Goal: Information Seeking & Learning: Learn about a topic

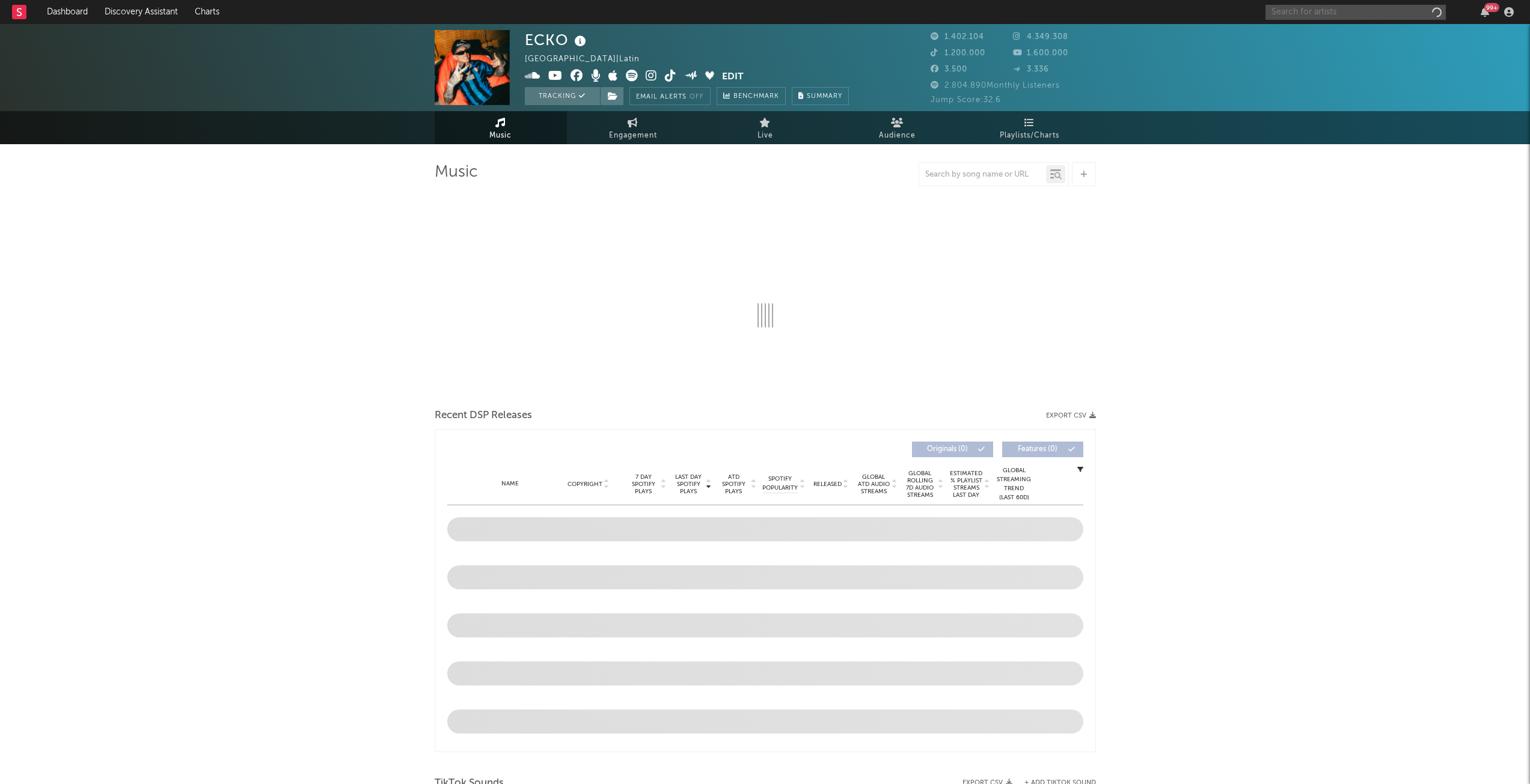
click at [1364, 11] on input "text" at bounding box center [1355, 12] width 180 height 15
select select "6m"
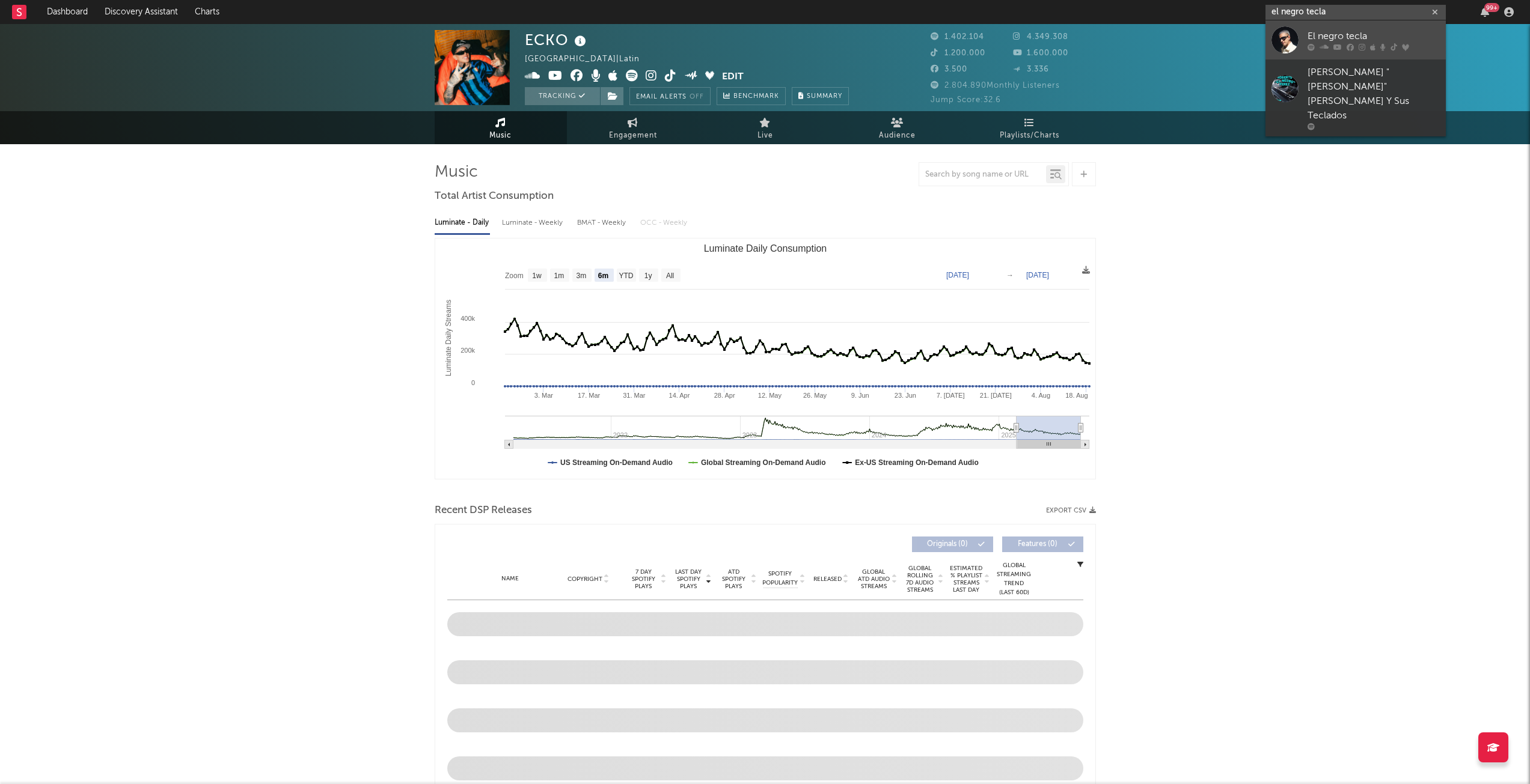
type input "el negro tecla"
click at [1311, 36] on div "El negro tecla" at bounding box center [1373, 36] width 132 height 14
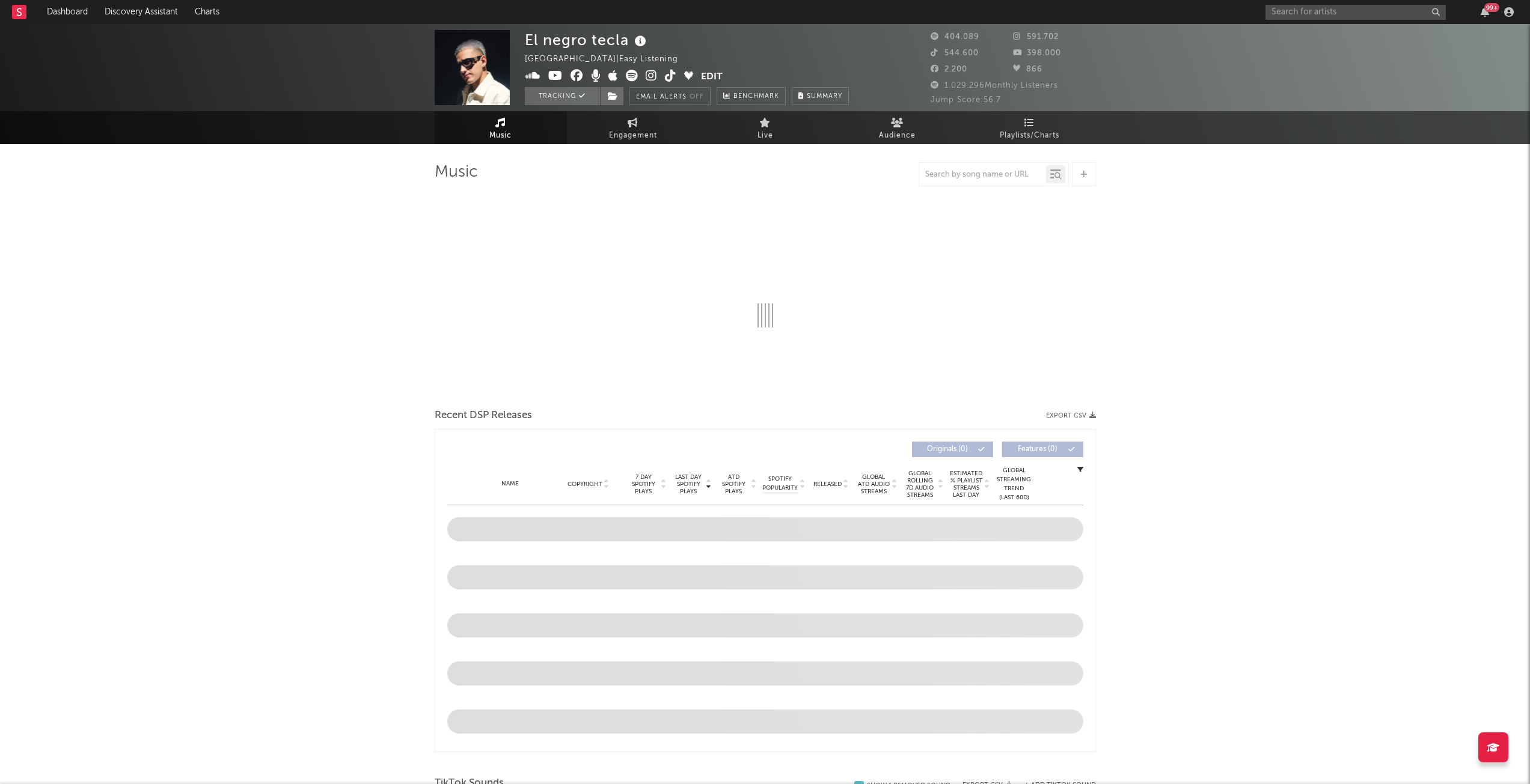
select select "6m"
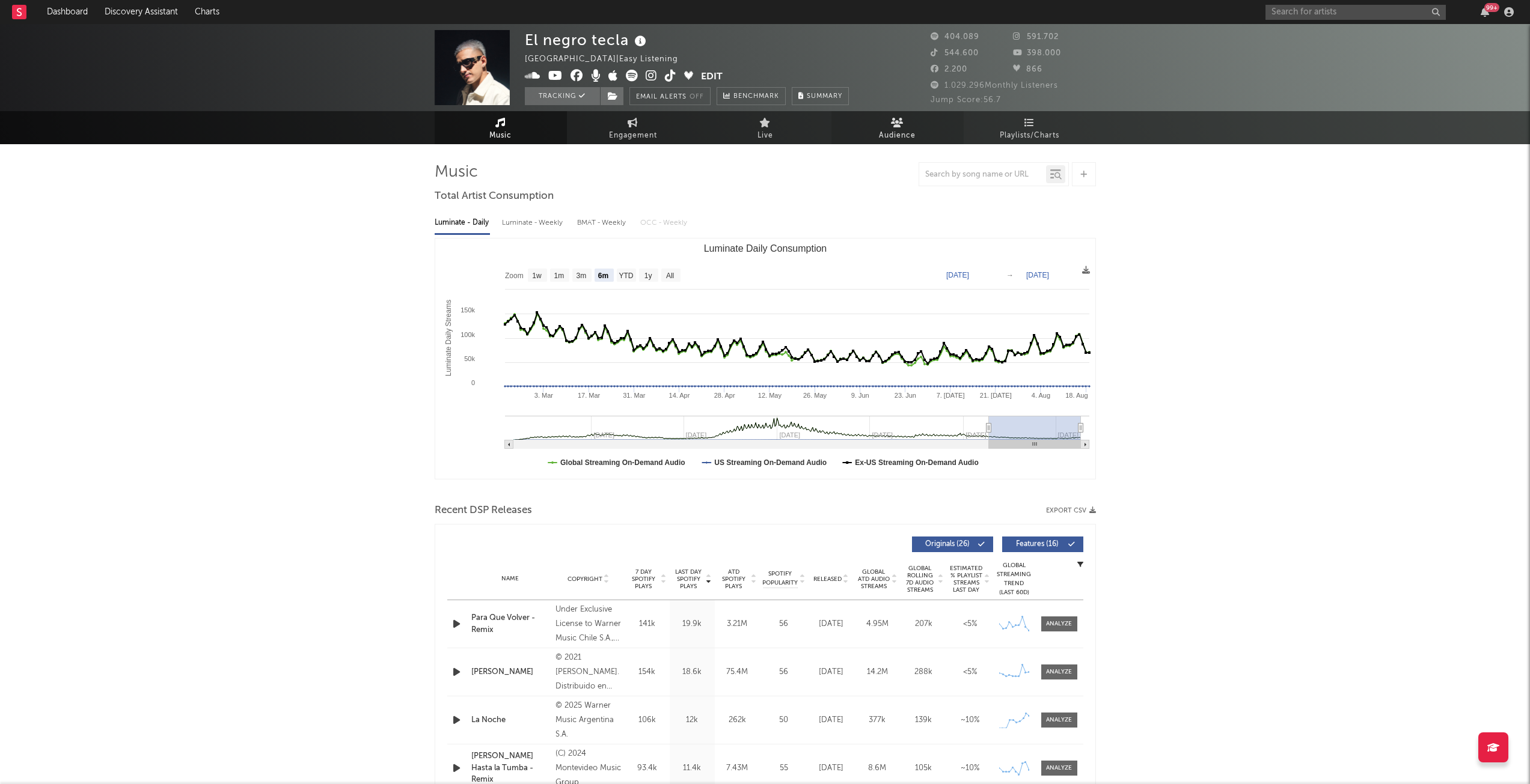
click at [897, 122] on icon at bounding box center [897, 122] width 13 height 9
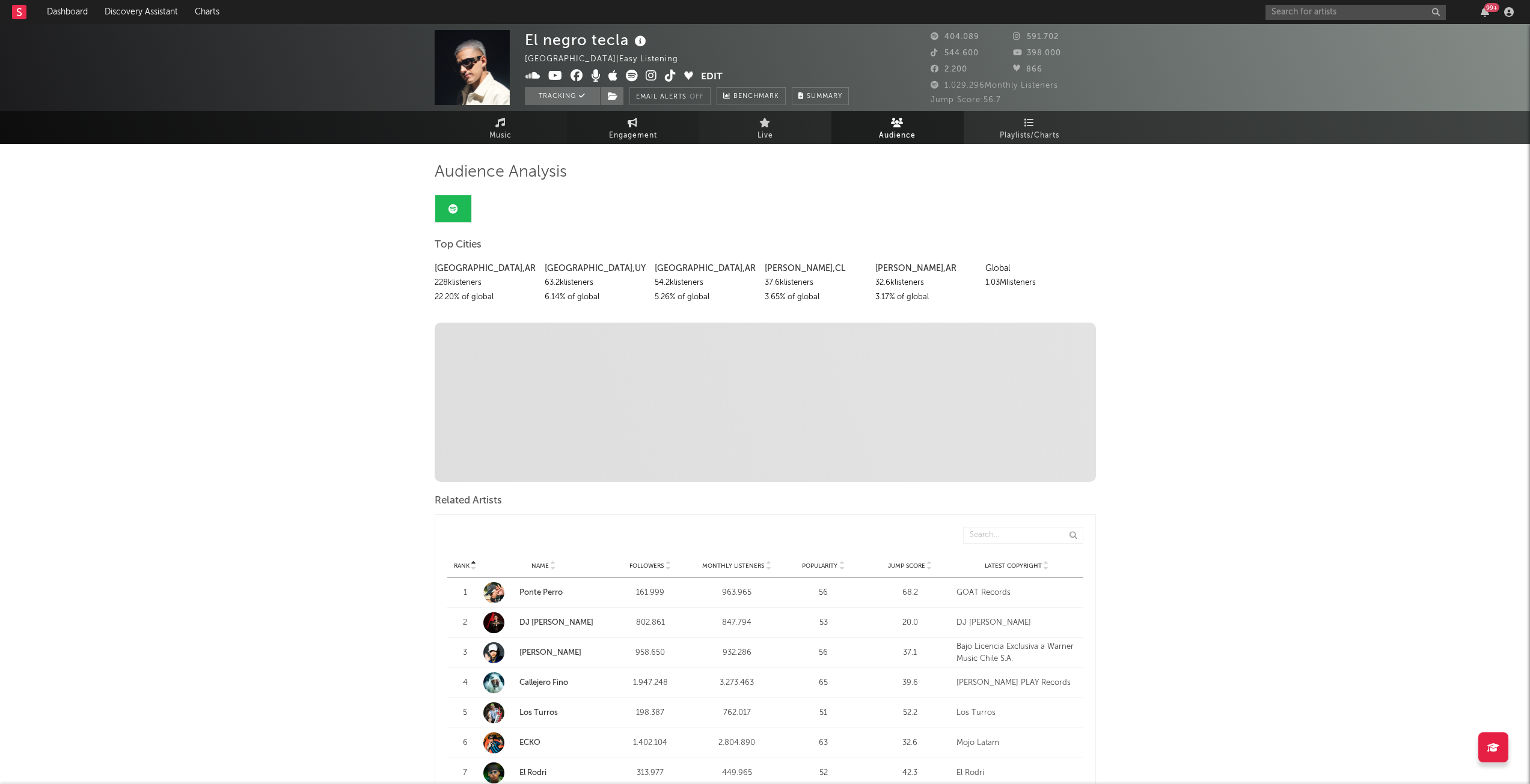
click at [628, 124] on icon at bounding box center [633, 122] width 10 height 9
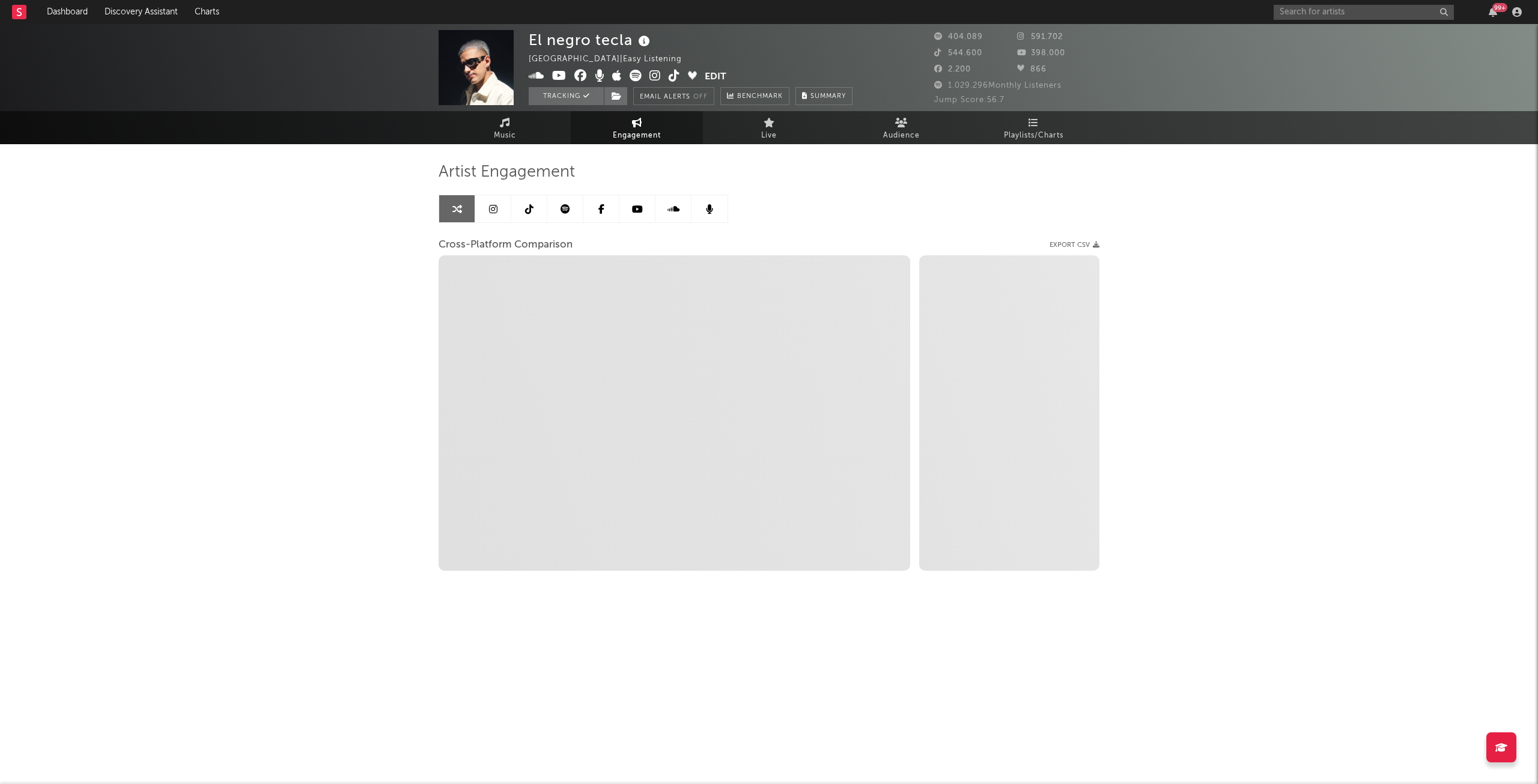
select select "1w"
click at [486, 212] on link at bounding box center [493, 208] width 36 height 27
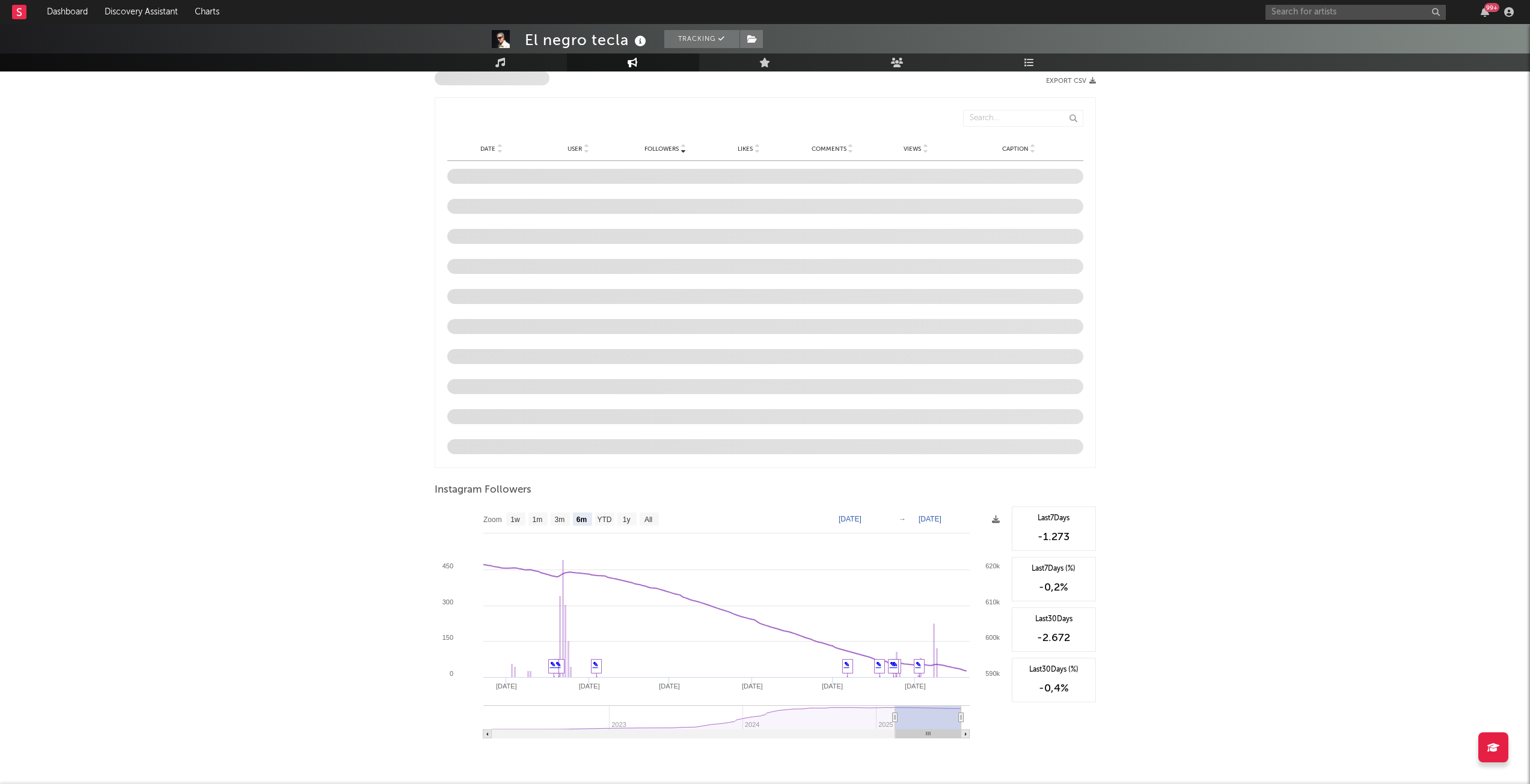
scroll to position [988, 0]
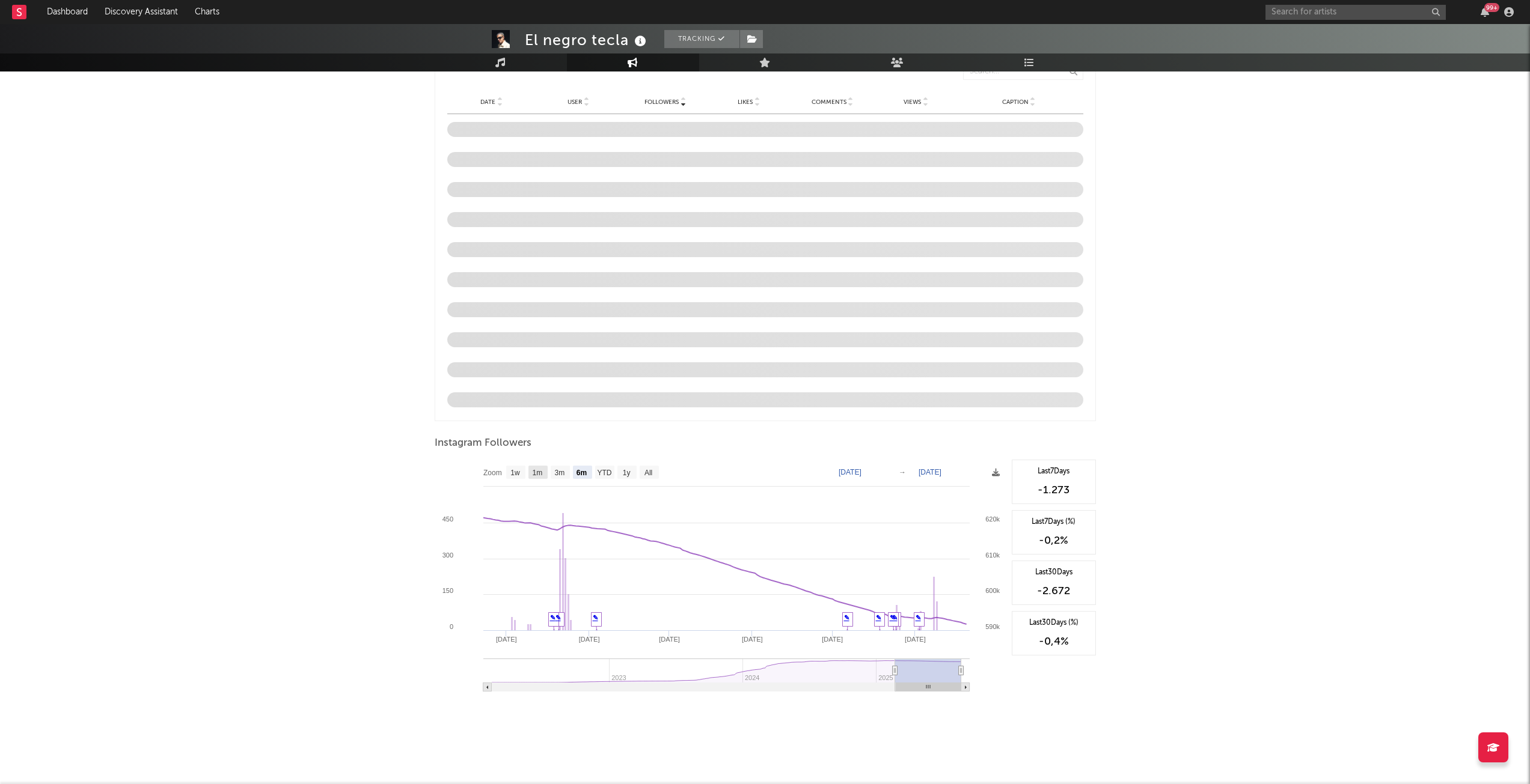
click at [533, 474] on text "1m" at bounding box center [537, 473] width 10 height 9
select select "1m"
type input "[DATE]"
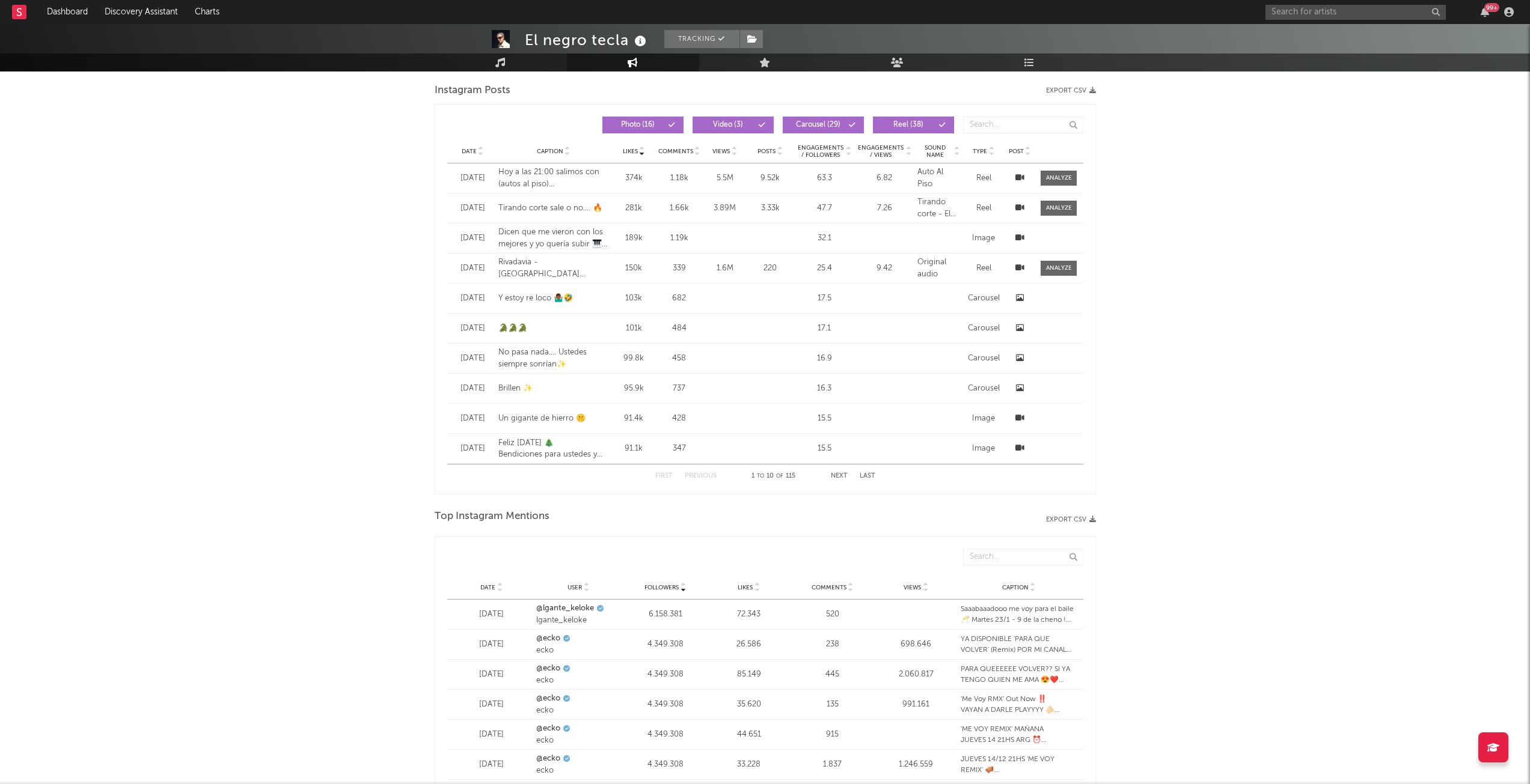
scroll to position [1473, 0]
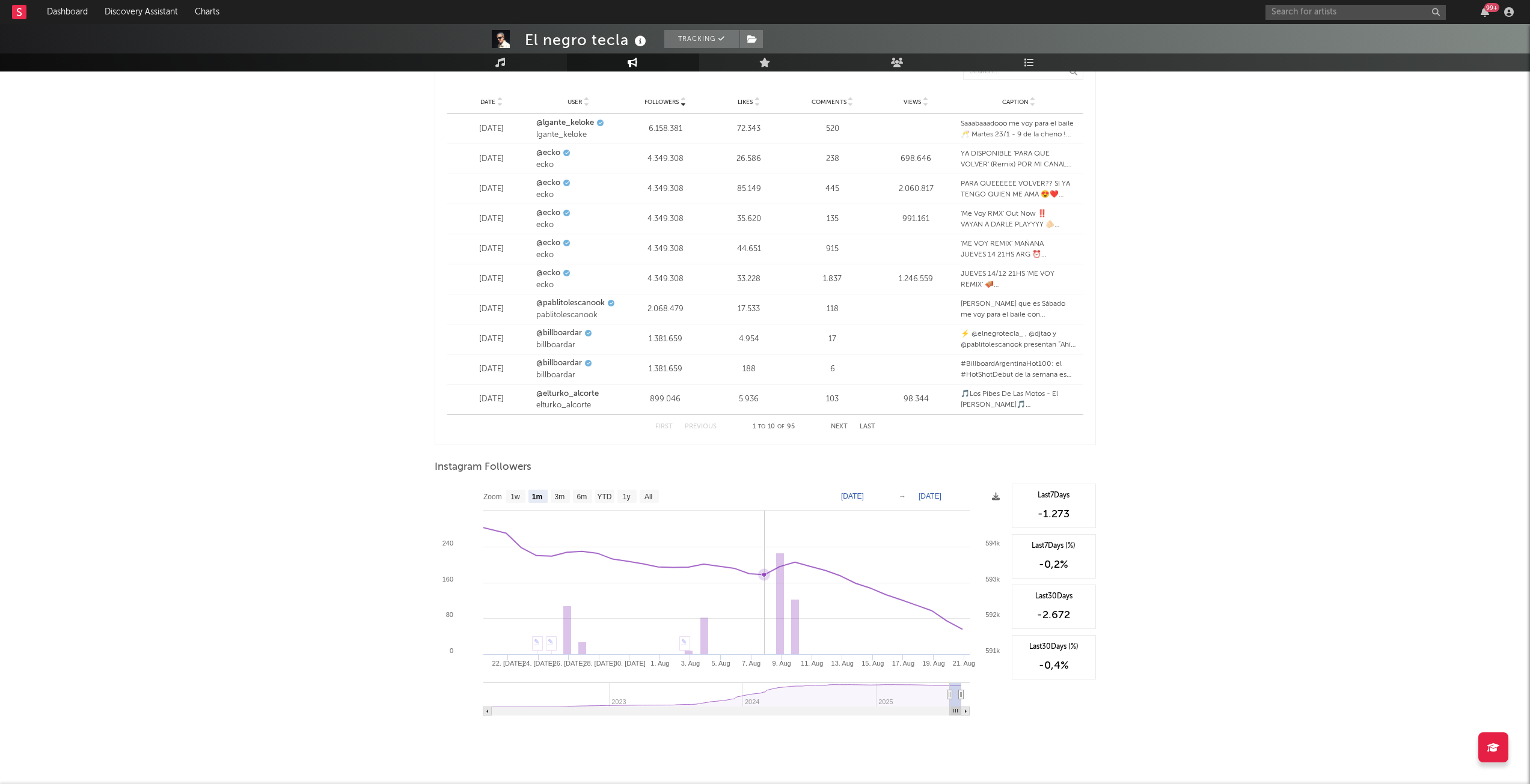
click at [765, 570] on icon at bounding box center [764, 575] width 12 height 12
click at [769, 577] on icon at bounding box center [764, 575] width 12 height 12
click at [517, 494] on text "1w" at bounding box center [515, 497] width 9 height 9
select select "1w"
click at [479, 709] on rect at bounding box center [478, 711] width 9 height 9
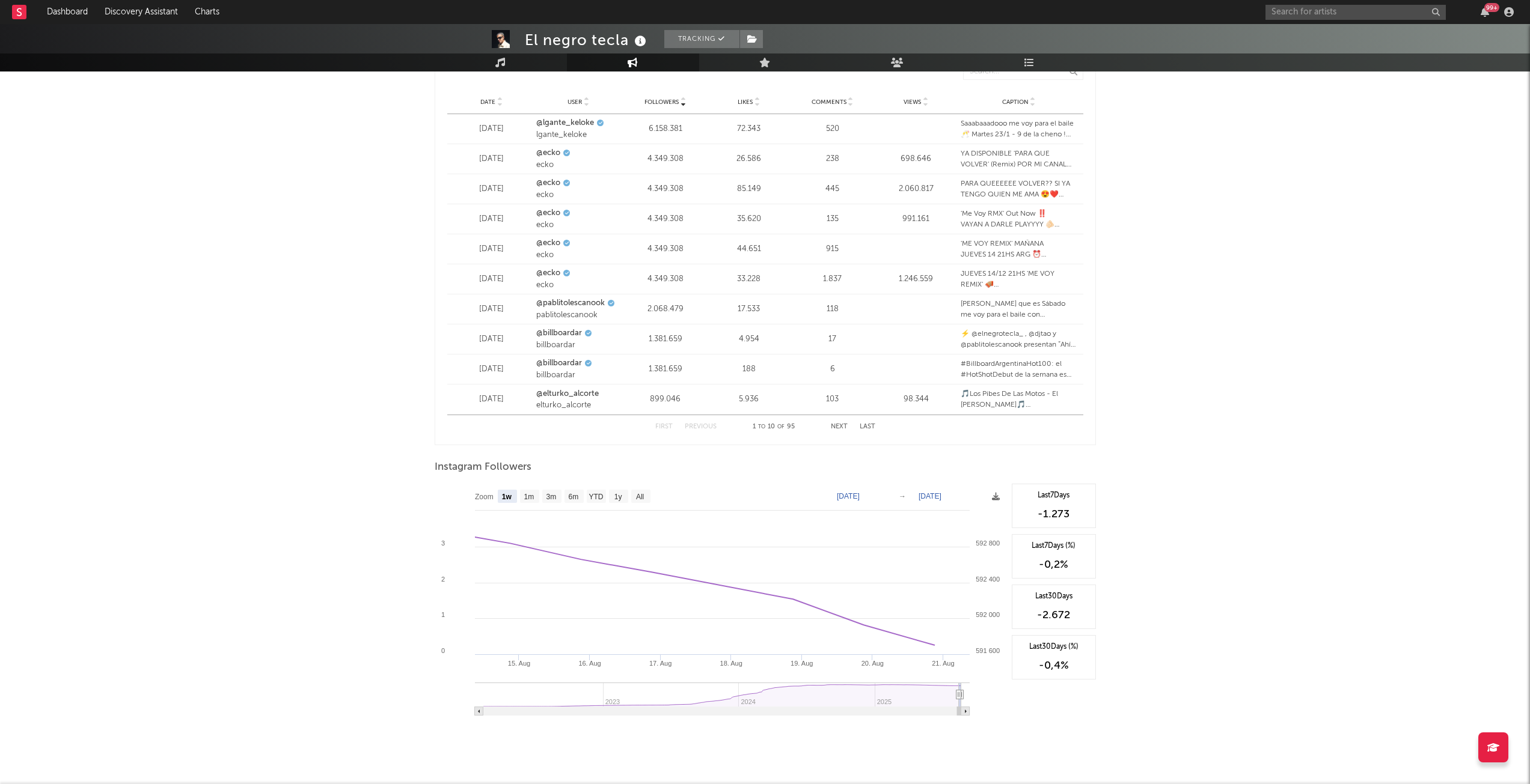
type input "[DATE]"
click at [479, 711] on icon at bounding box center [479, 711] width 2 height 4
type input "[DATE]"
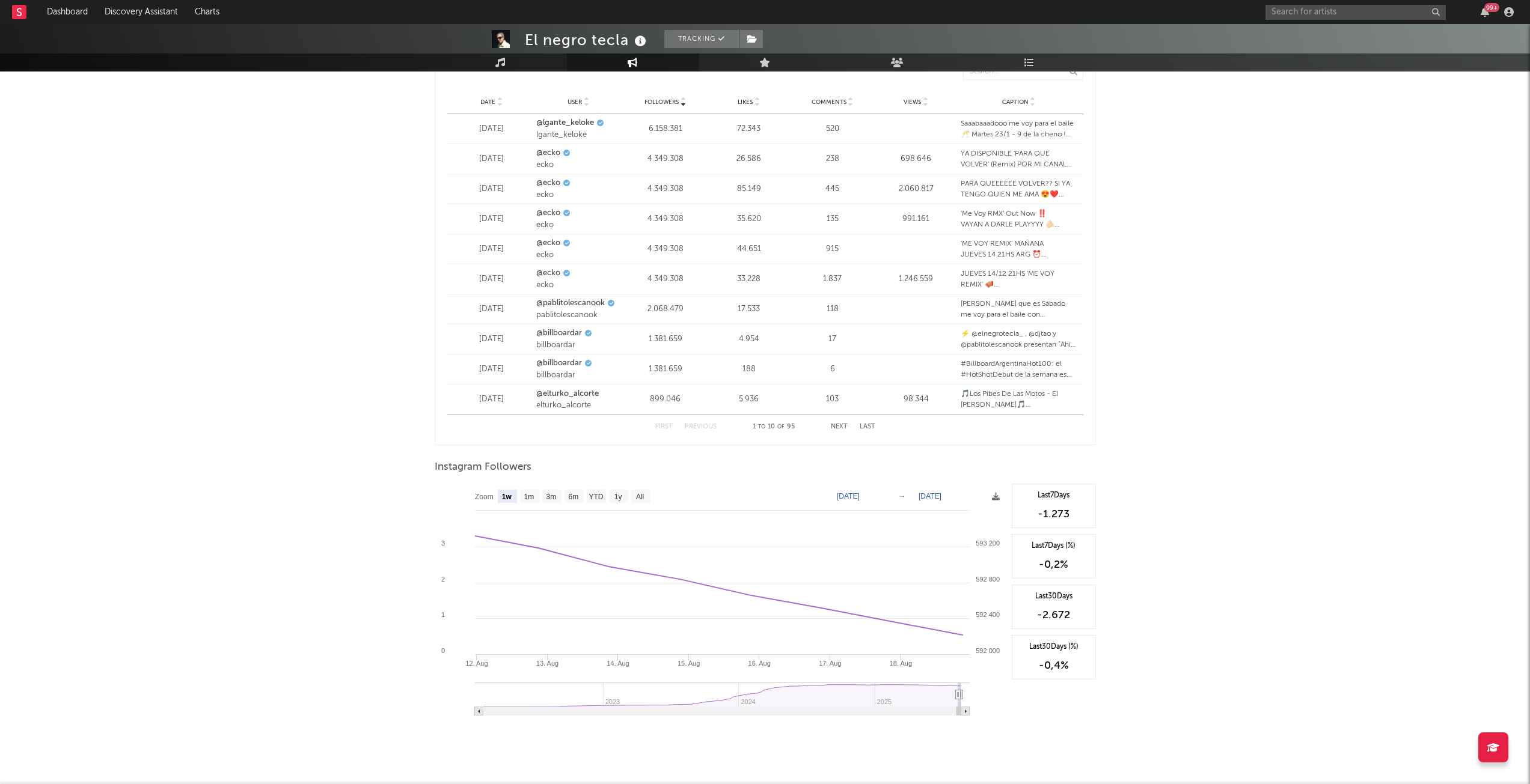
click at [479, 711] on icon at bounding box center [479, 711] width 2 height 4
type input "[DATE]"
click at [479, 711] on icon at bounding box center [479, 711] width 2 height 4
type input "[DATE]"
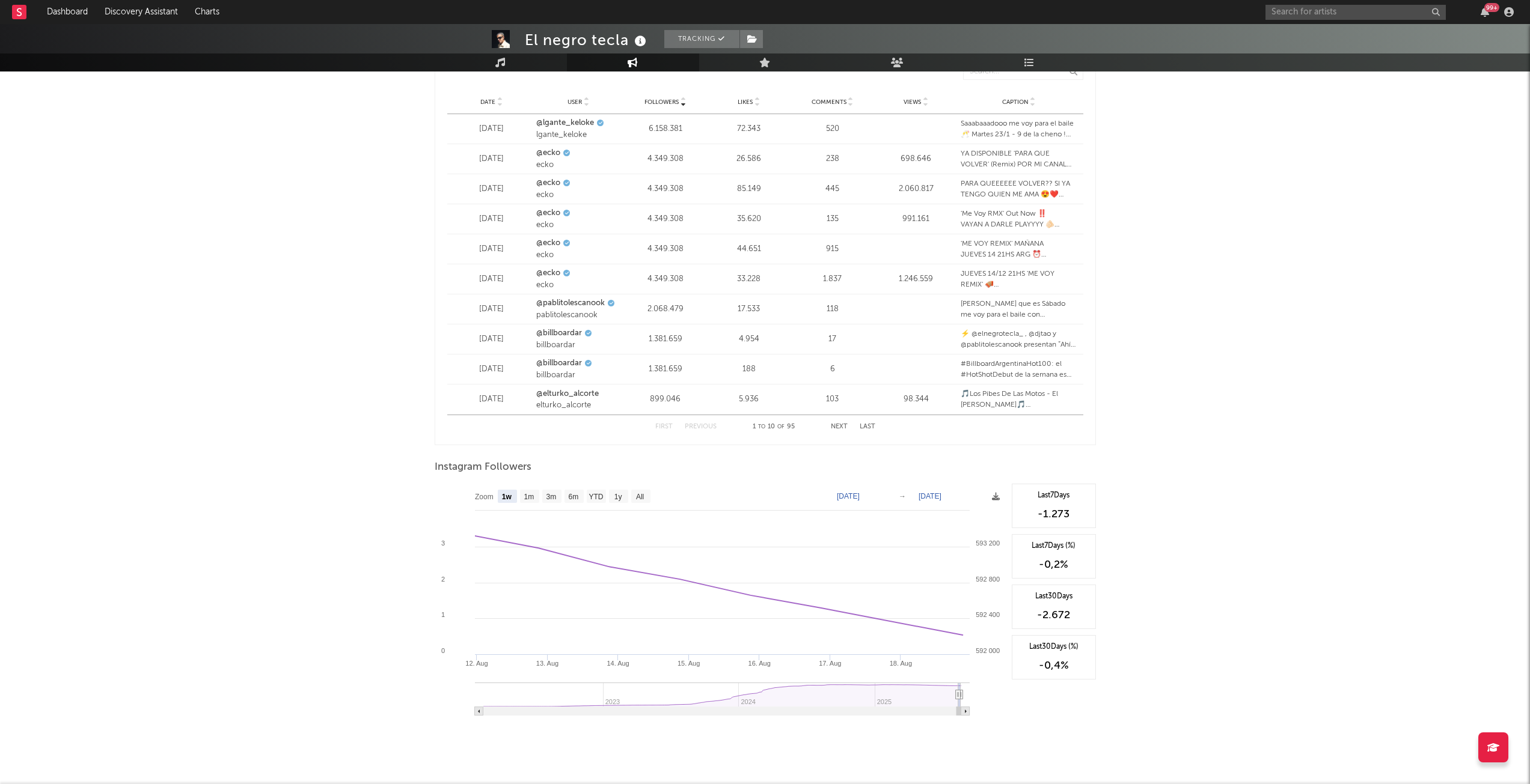
type input "[DATE]"
click at [479, 711] on icon at bounding box center [479, 711] width 2 height 4
type input "[DATE]"
click at [479, 711] on rect at bounding box center [720, 604] width 571 height 240
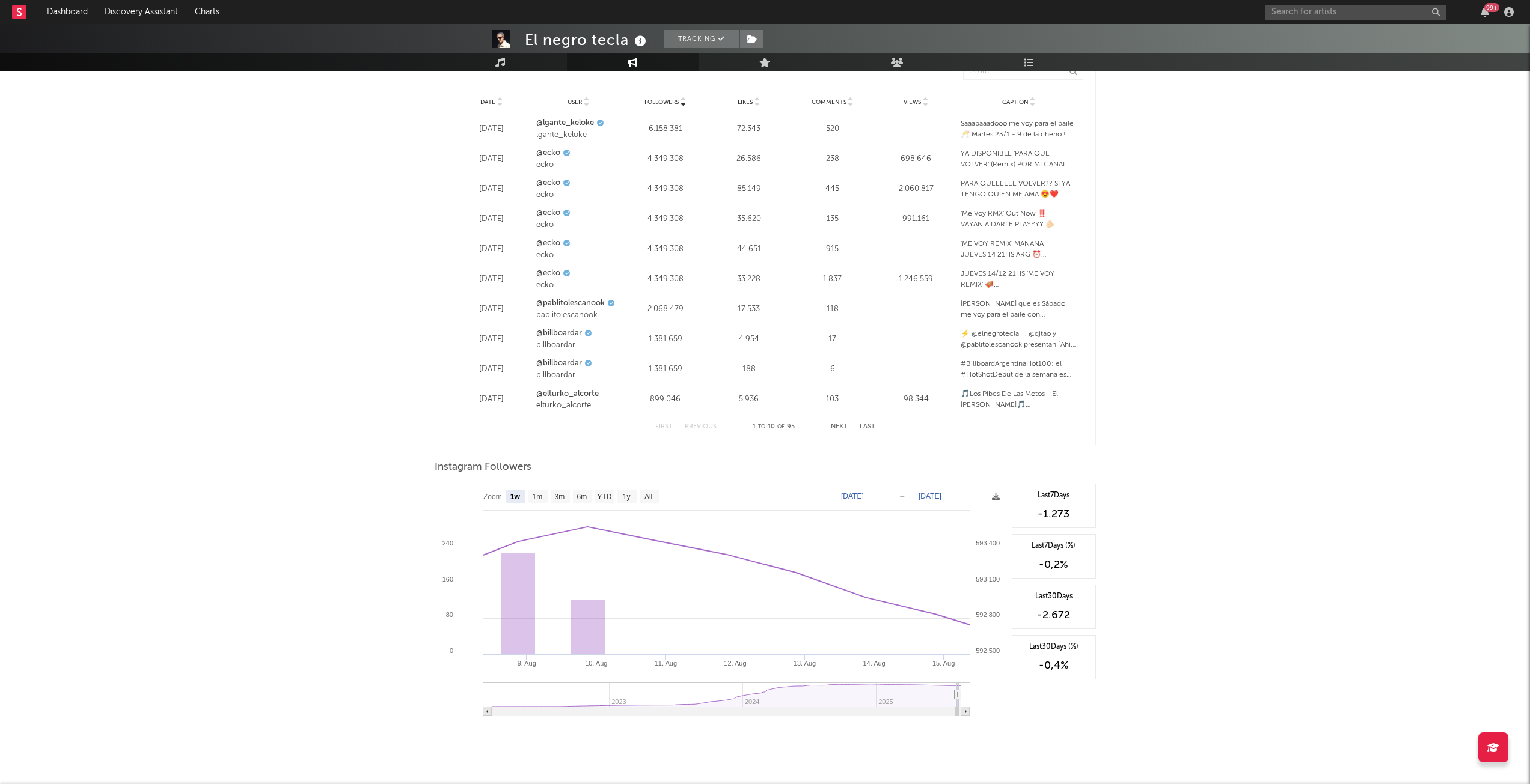
click at [479, 711] on rect at bounding box center [720, 604] width 571 height 240
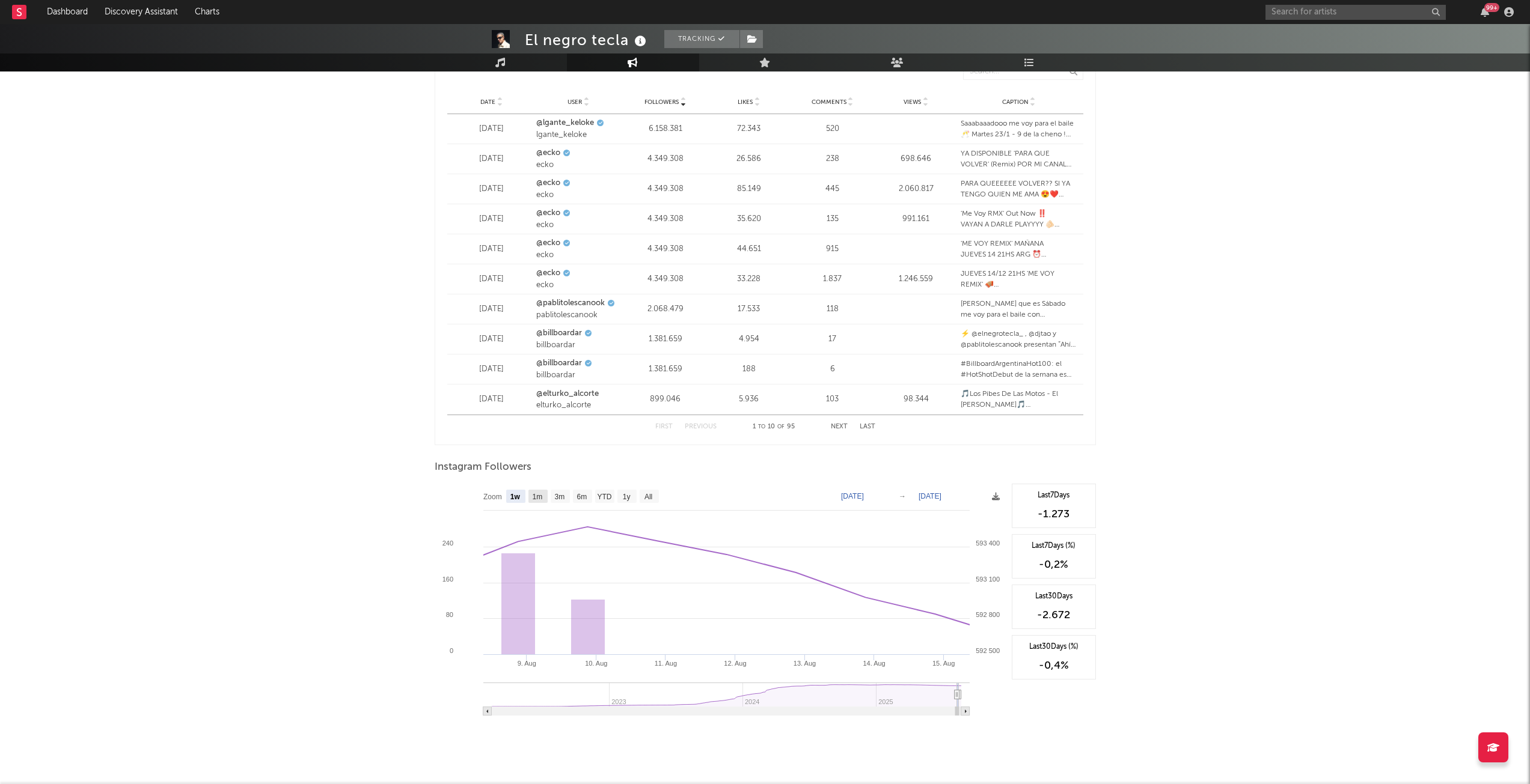
click at [537, 497] on text "1m" at bounding box center [537, 497] width 10 height 9
select select "1m"
type input "[DATE]"
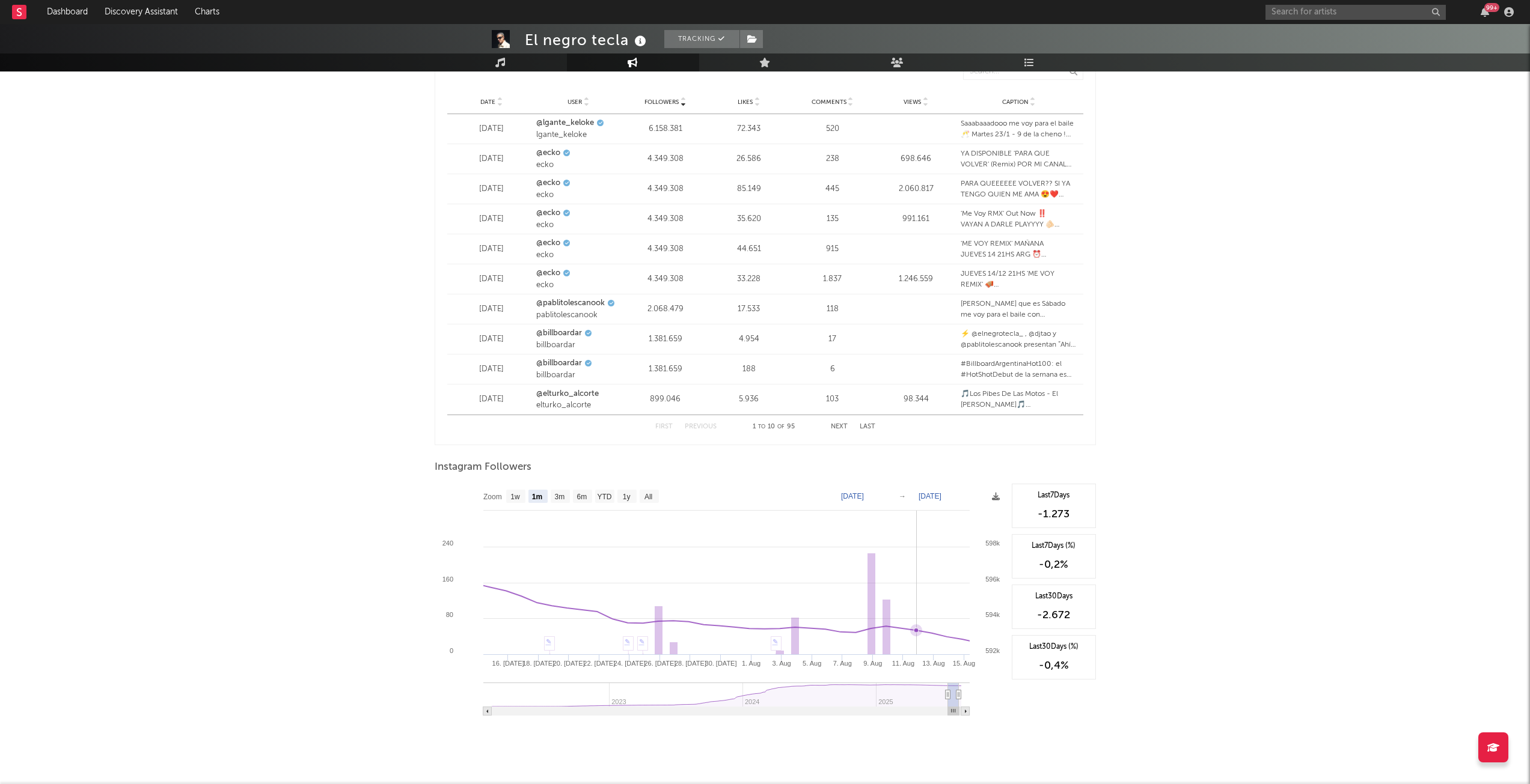
click at [915, 630] on icon at bounding box center [916, 630] width 5 height 5
click at [931, 640] on rect at bounding box center [720, 604] width 571 height 240
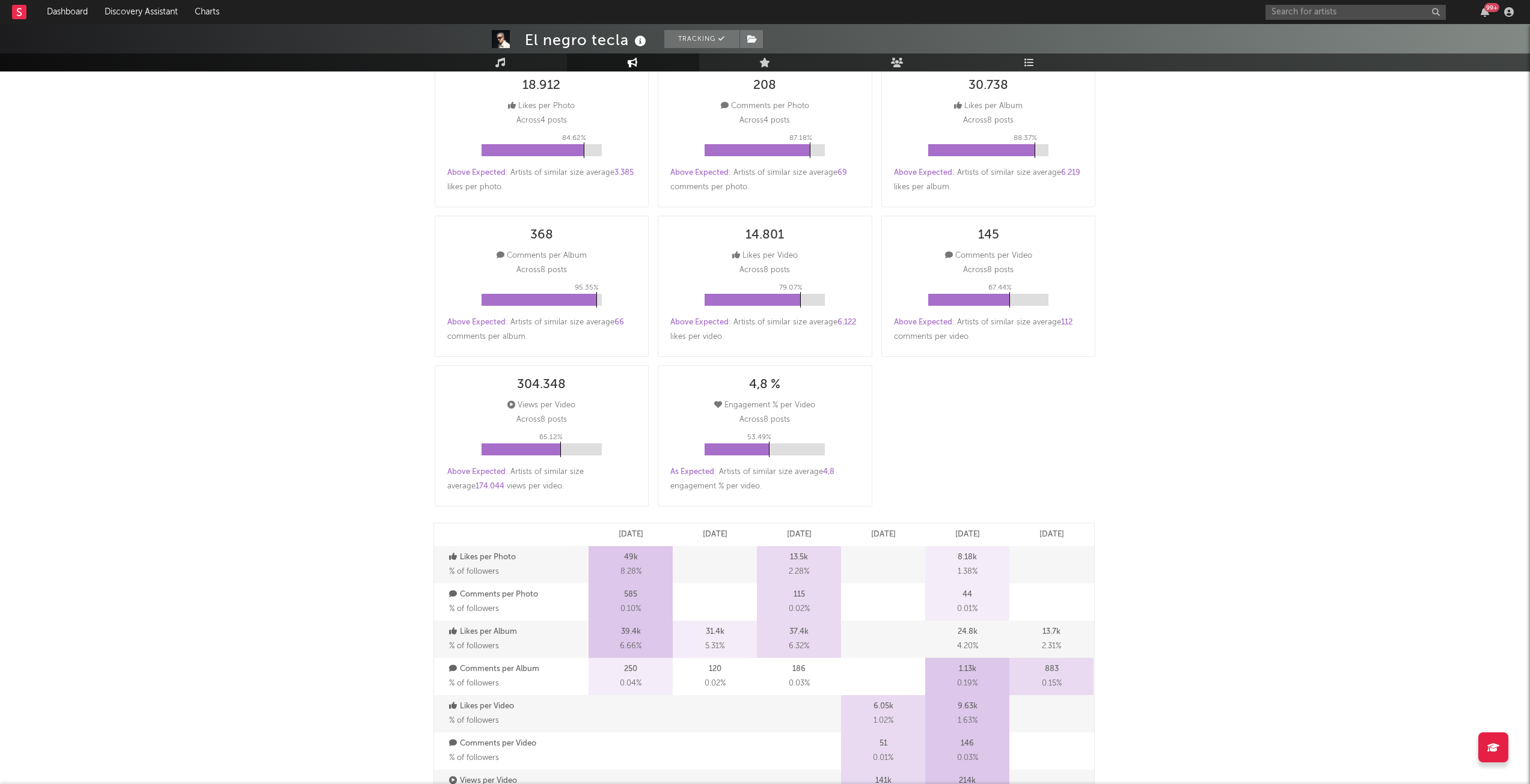
scroll to position [0, 0]
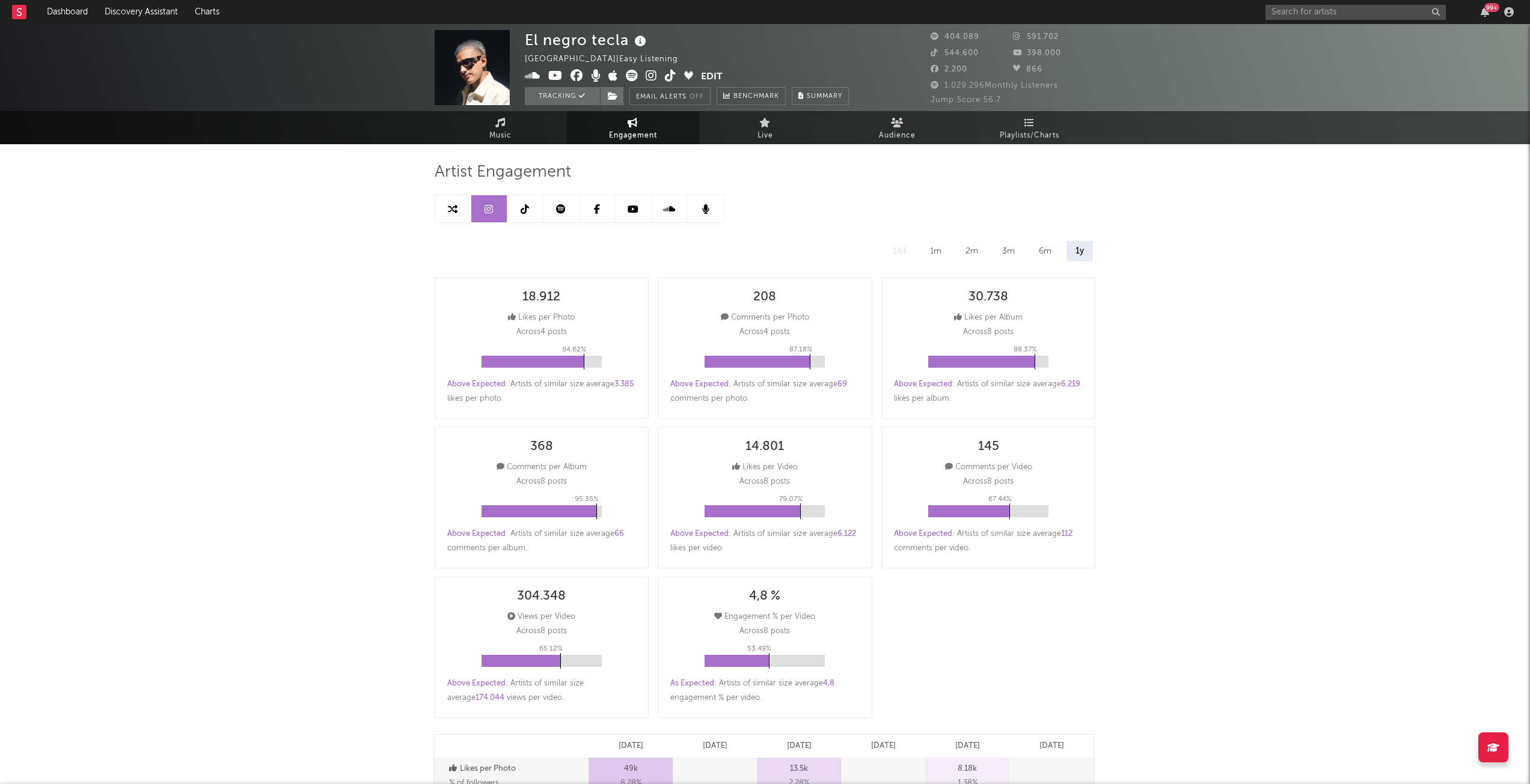
click at [527, 206] on icon at bounding box center [524, 209] width 9 height 9
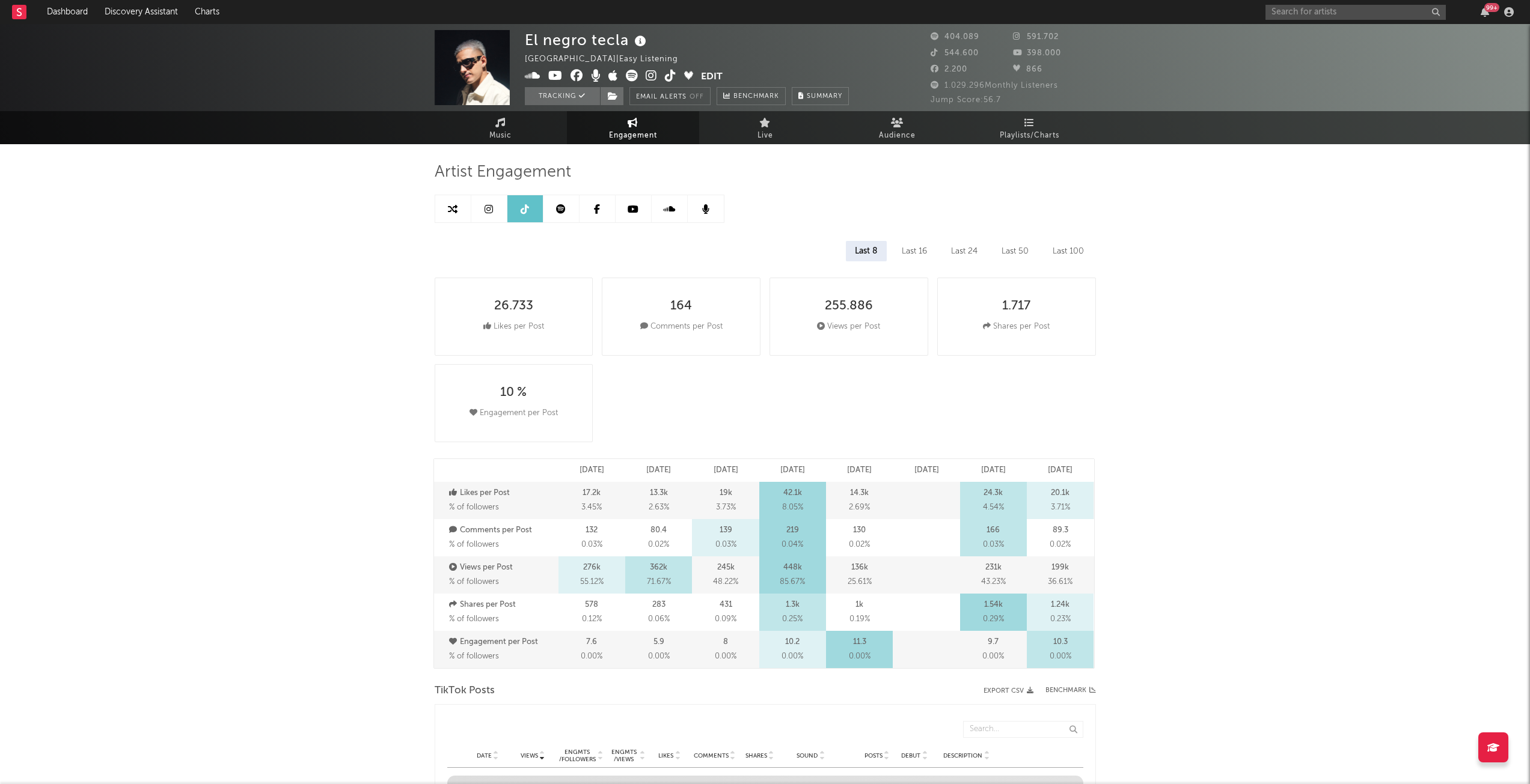
select select "6m"
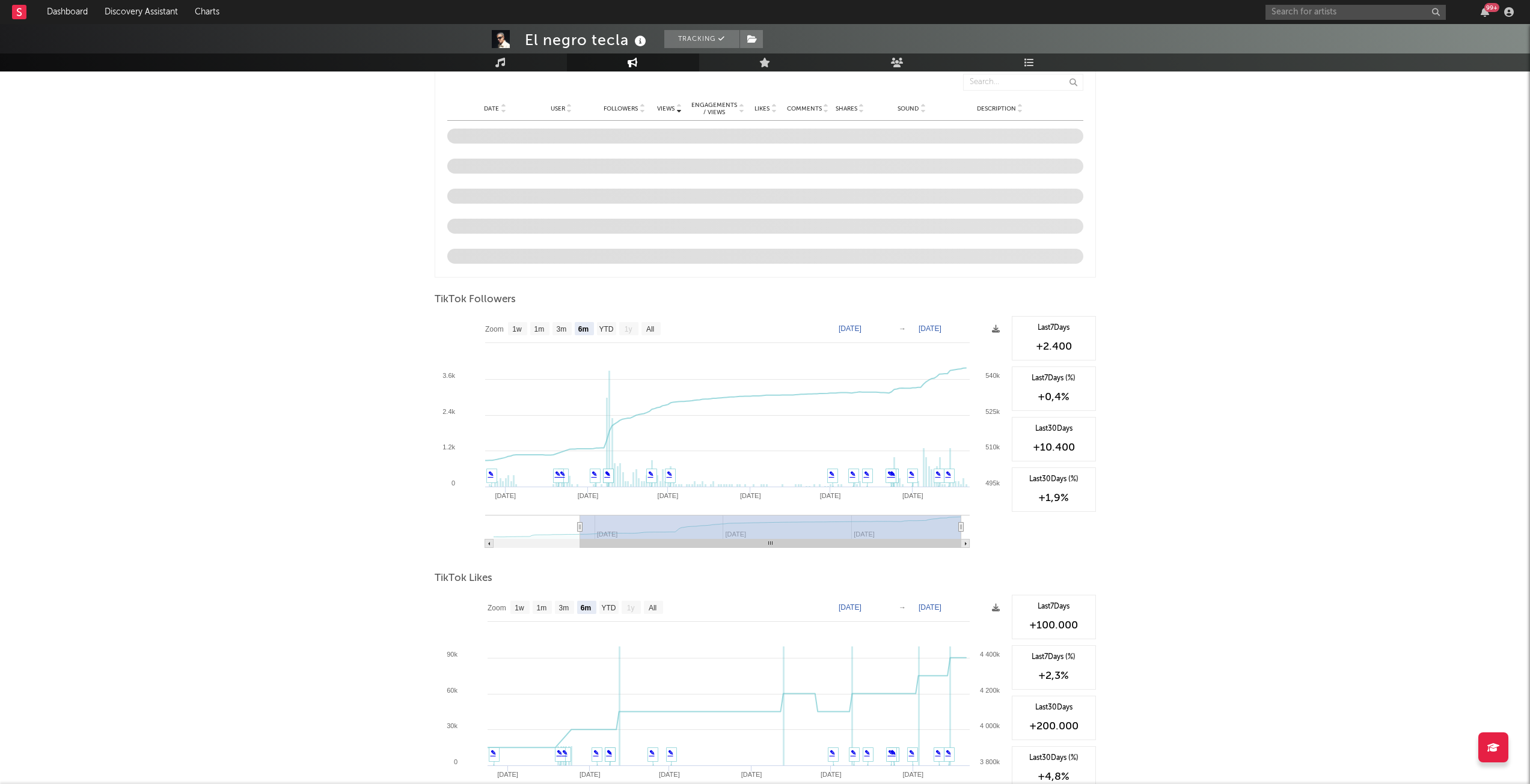
scroll to position [902, 0]
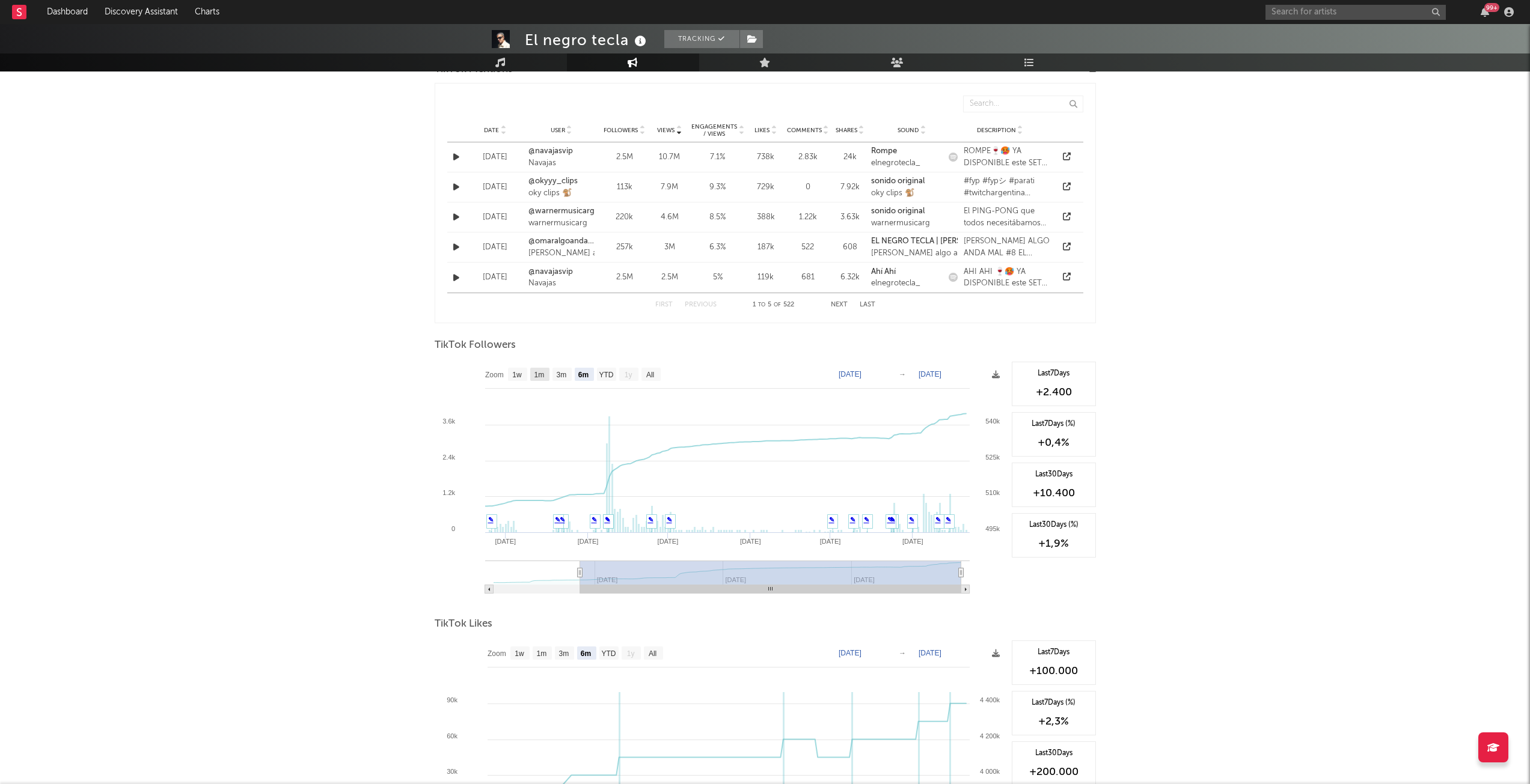
click at [535, 377] on text "1m" at bounding box center [539, 375] width 10 height 9
select select "1m"
type input "[DATE]"
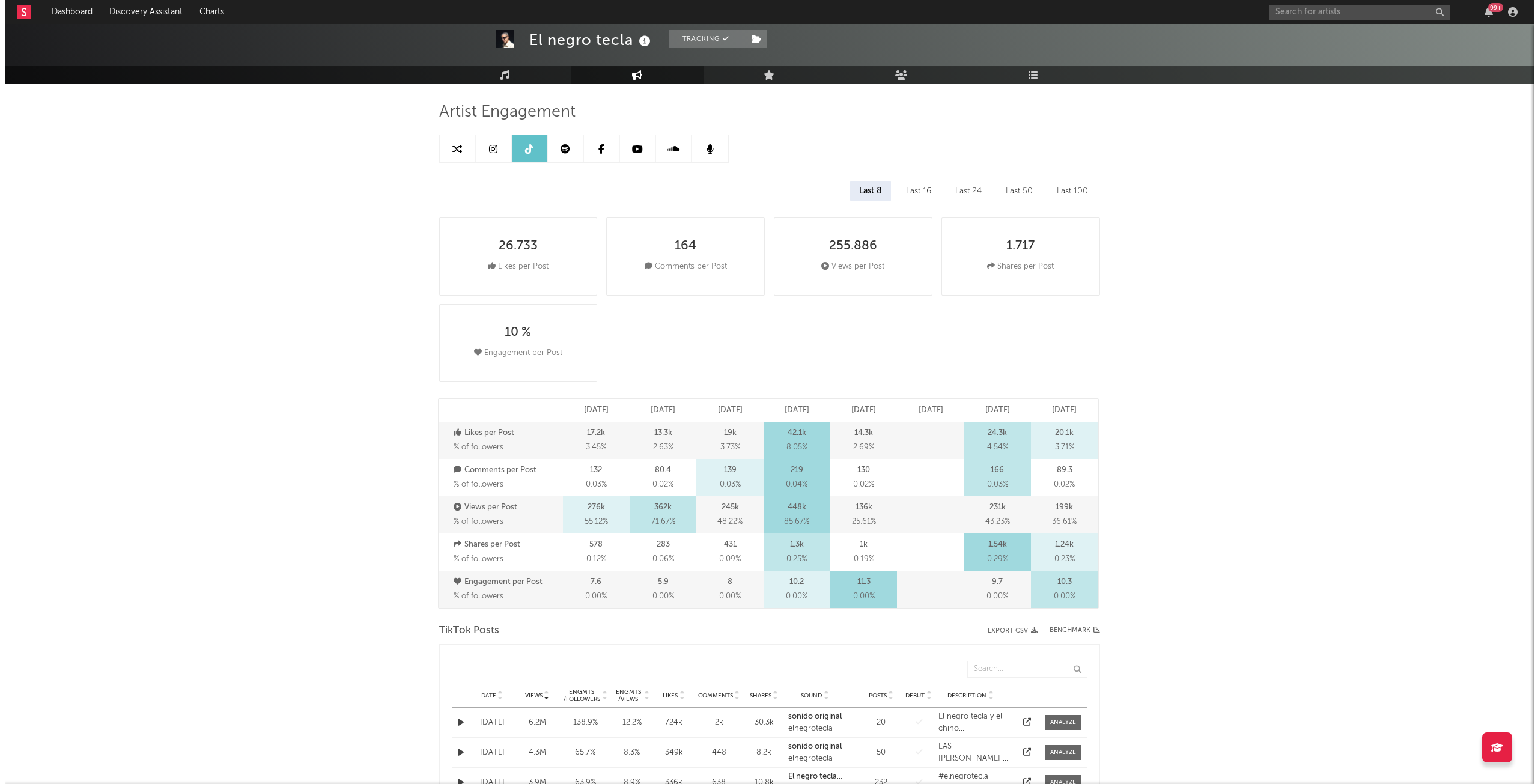
scroll to position [0, 0]
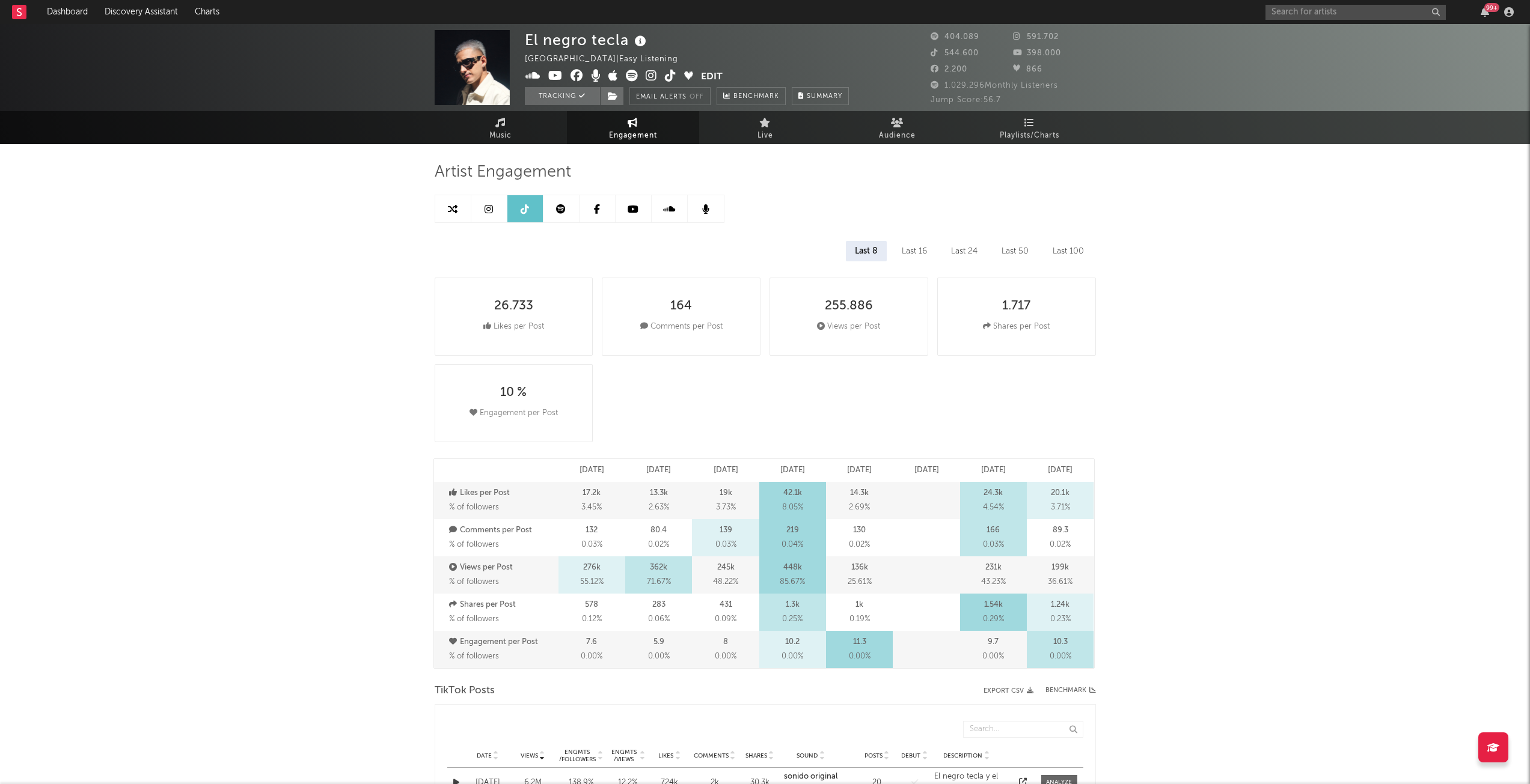
click at [453, 205] on icon at bounding box center [453, 209] width 9 height 9
select select "1m"
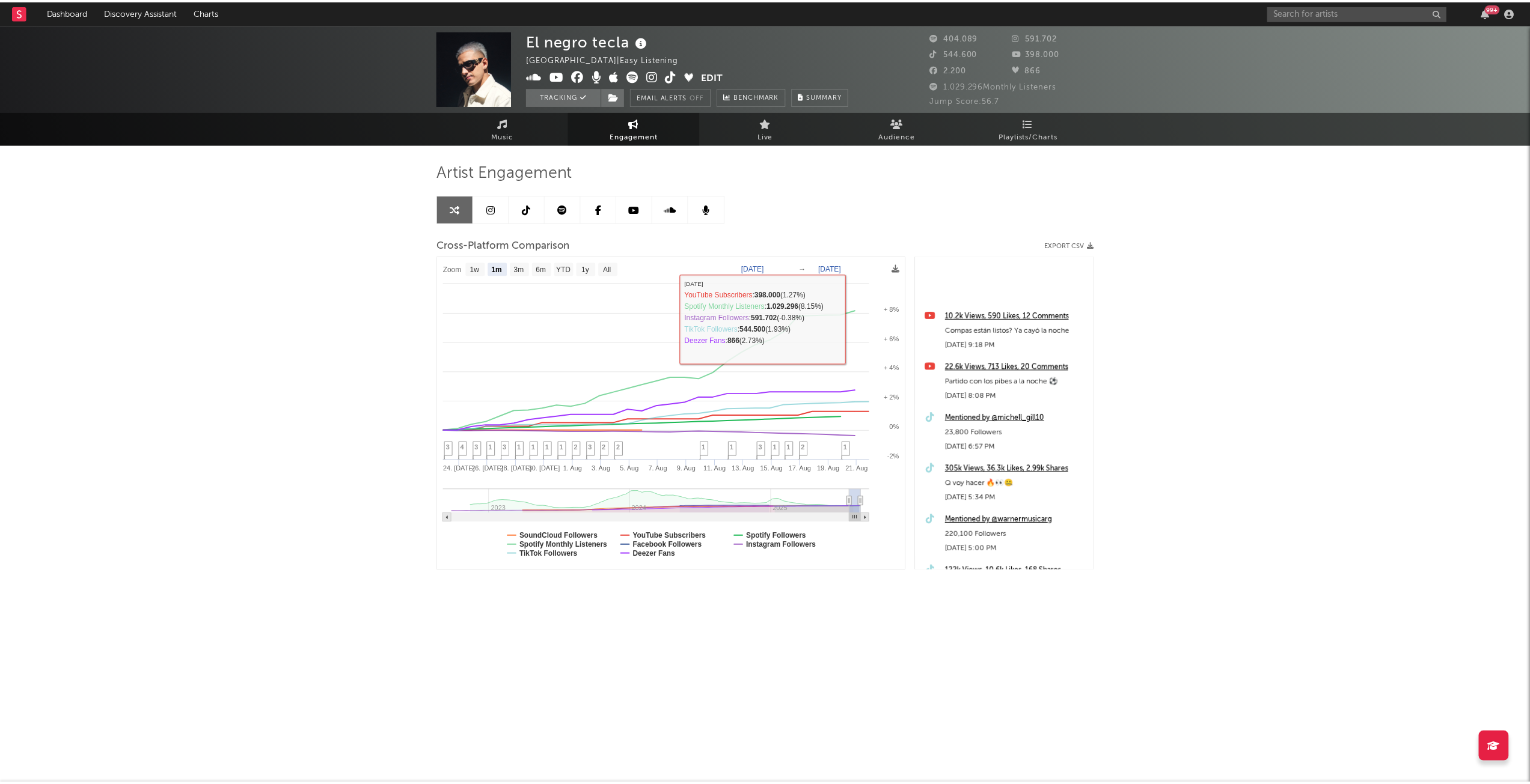
scroll to position [301, 0]
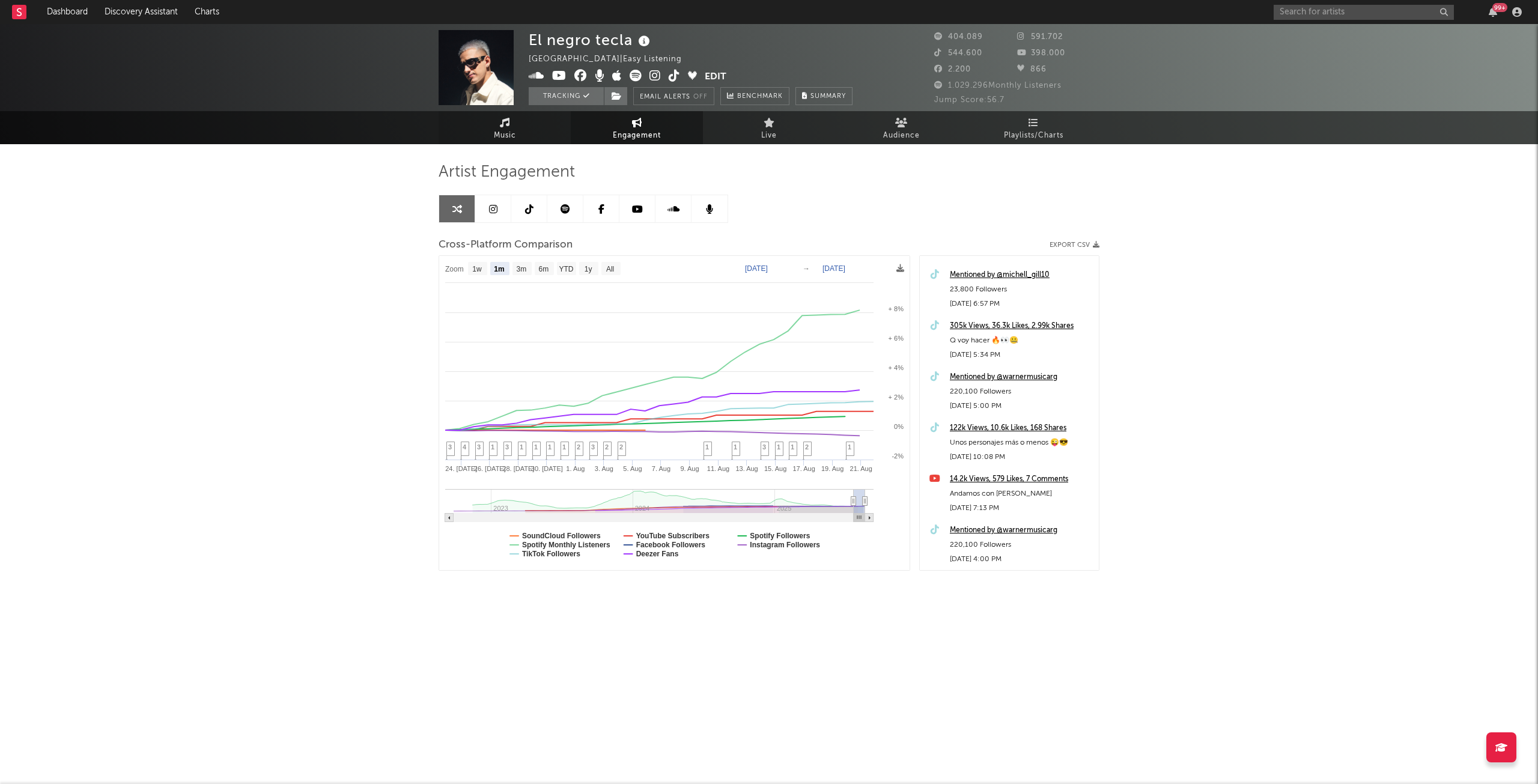
click at [512, 143] on link "Music" at bounding box center [505, 128] width 132 height 33
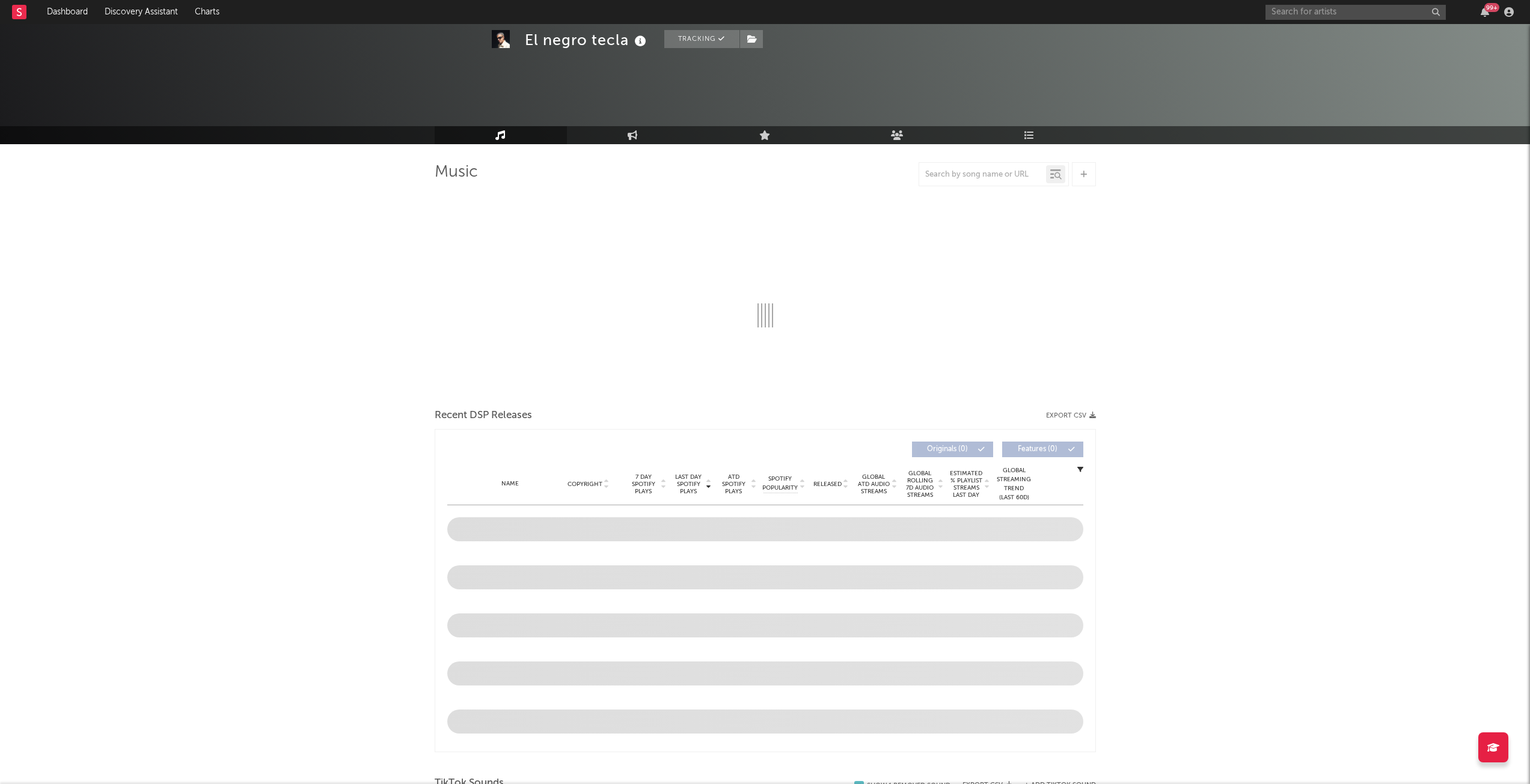
scroll to position [301, 0]
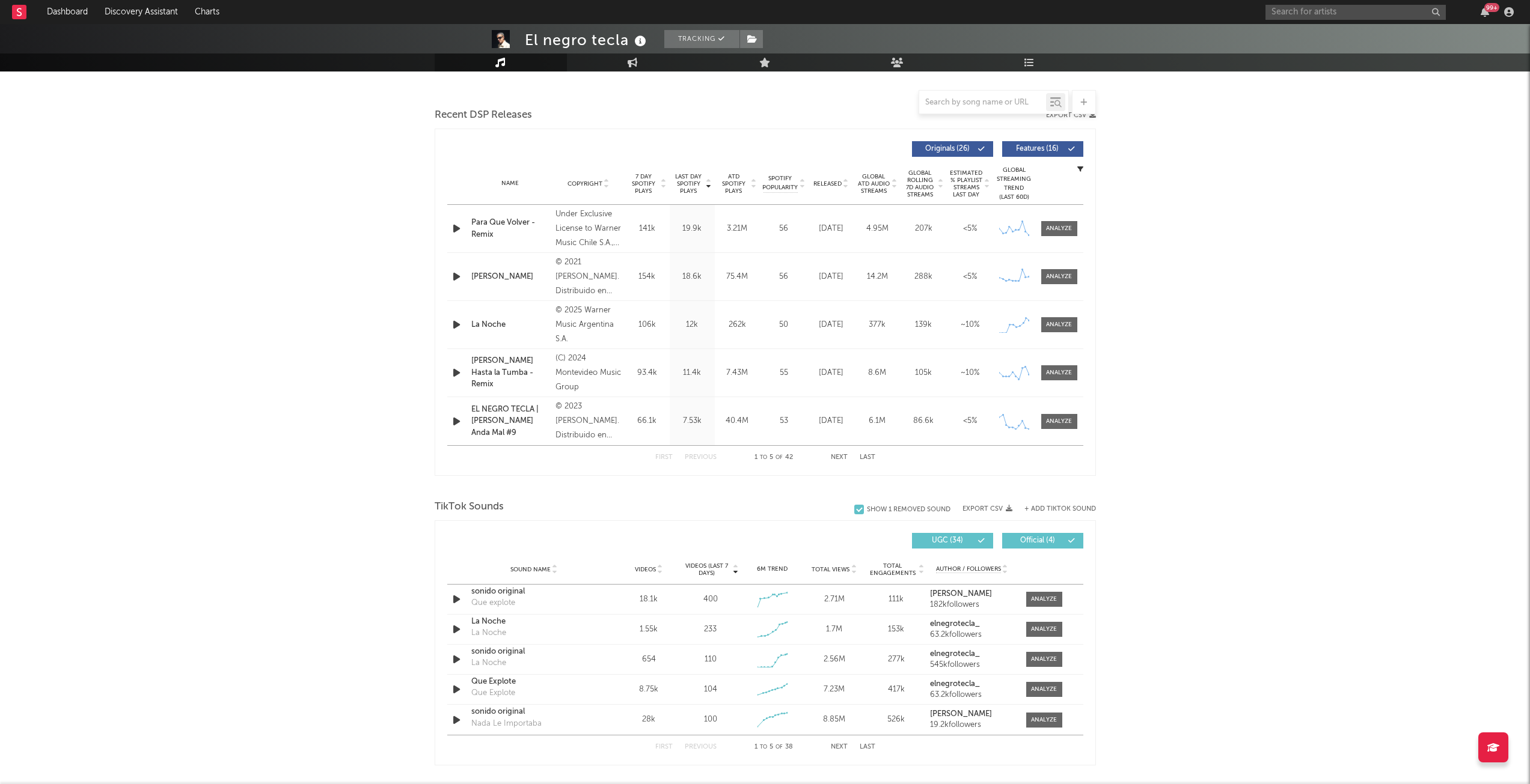
select select "6m"
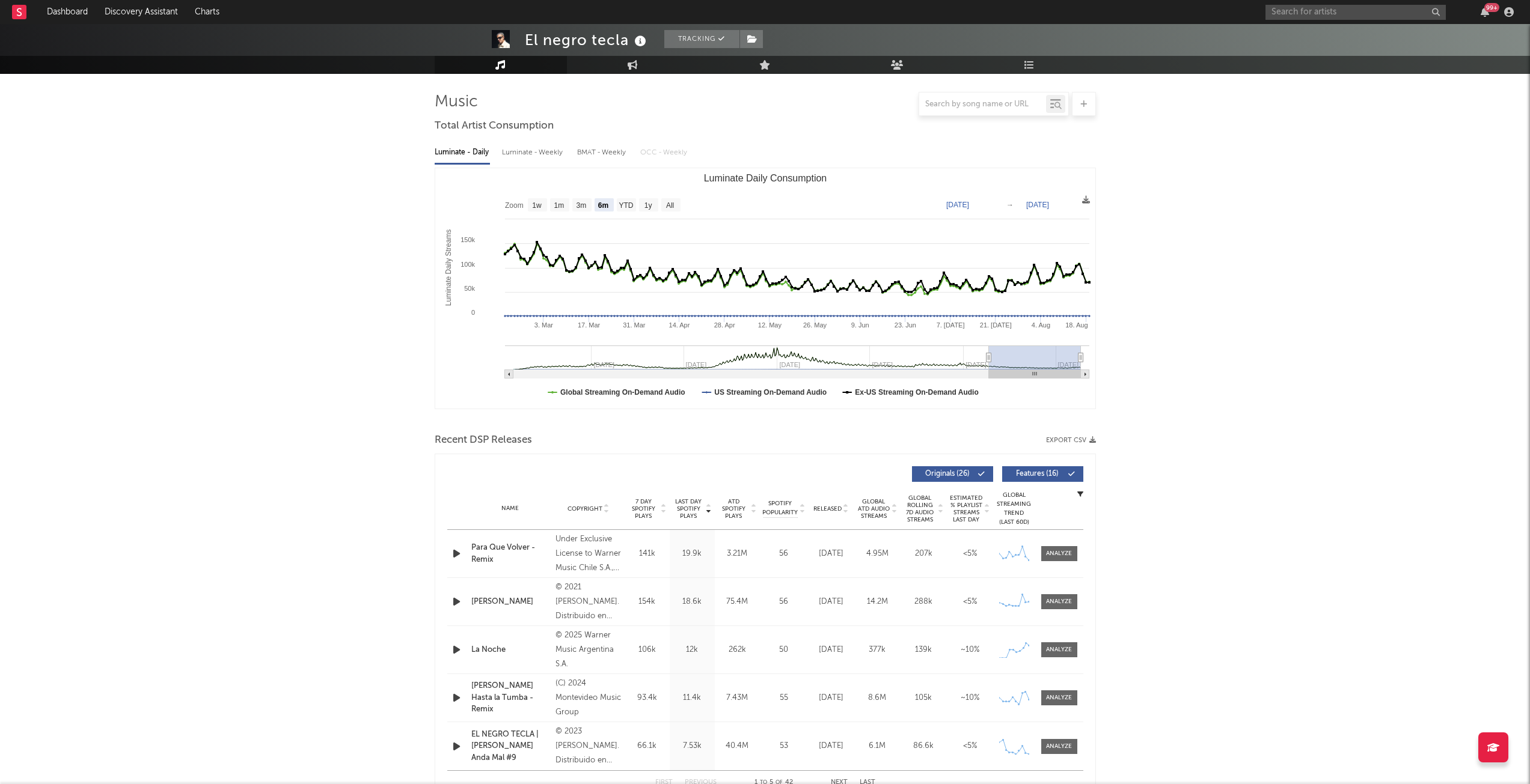
scroll to position [0, 0]
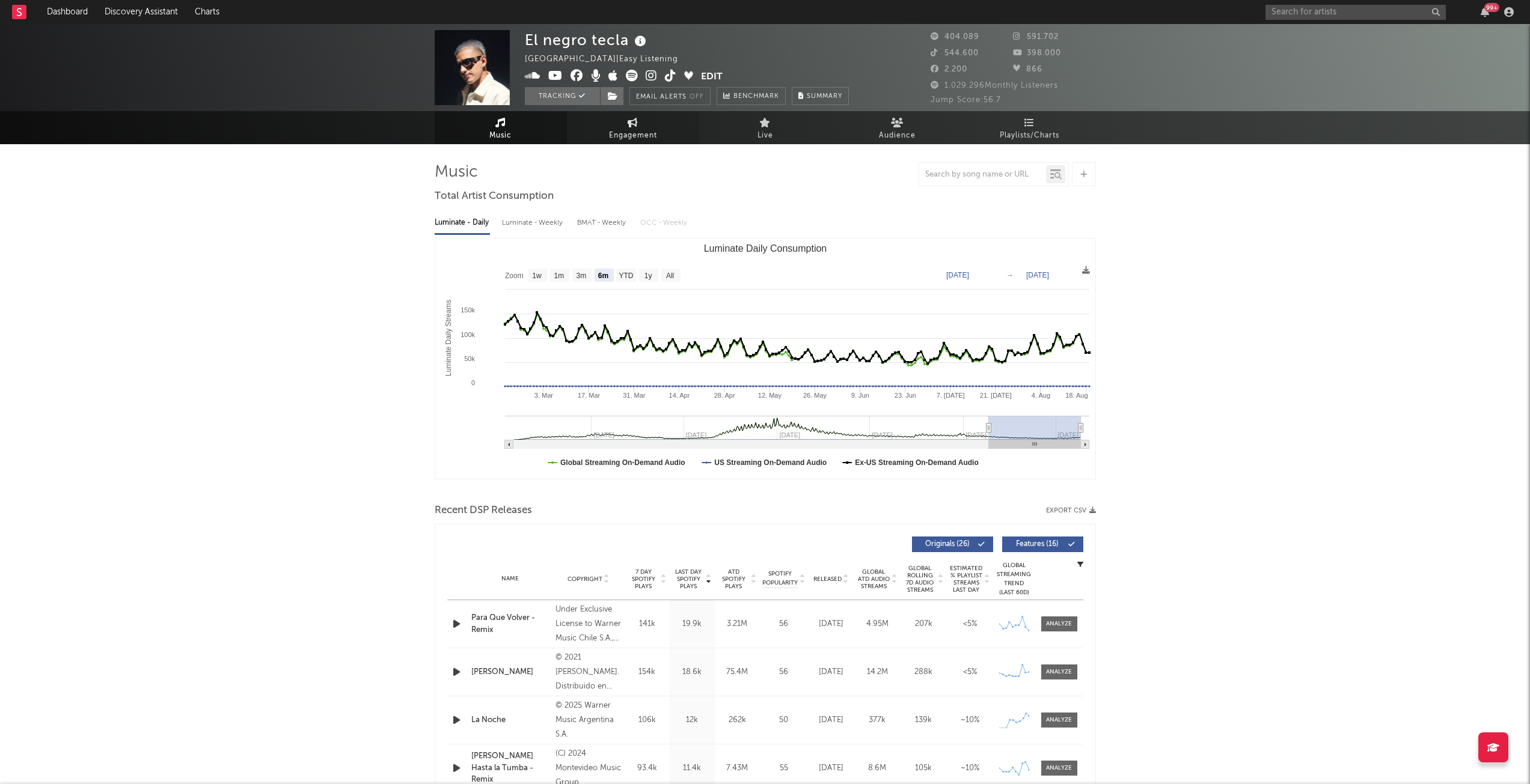
click at [630, 126] on icon at bounding box center [633, 122] width 10 height 9
select select "1w"
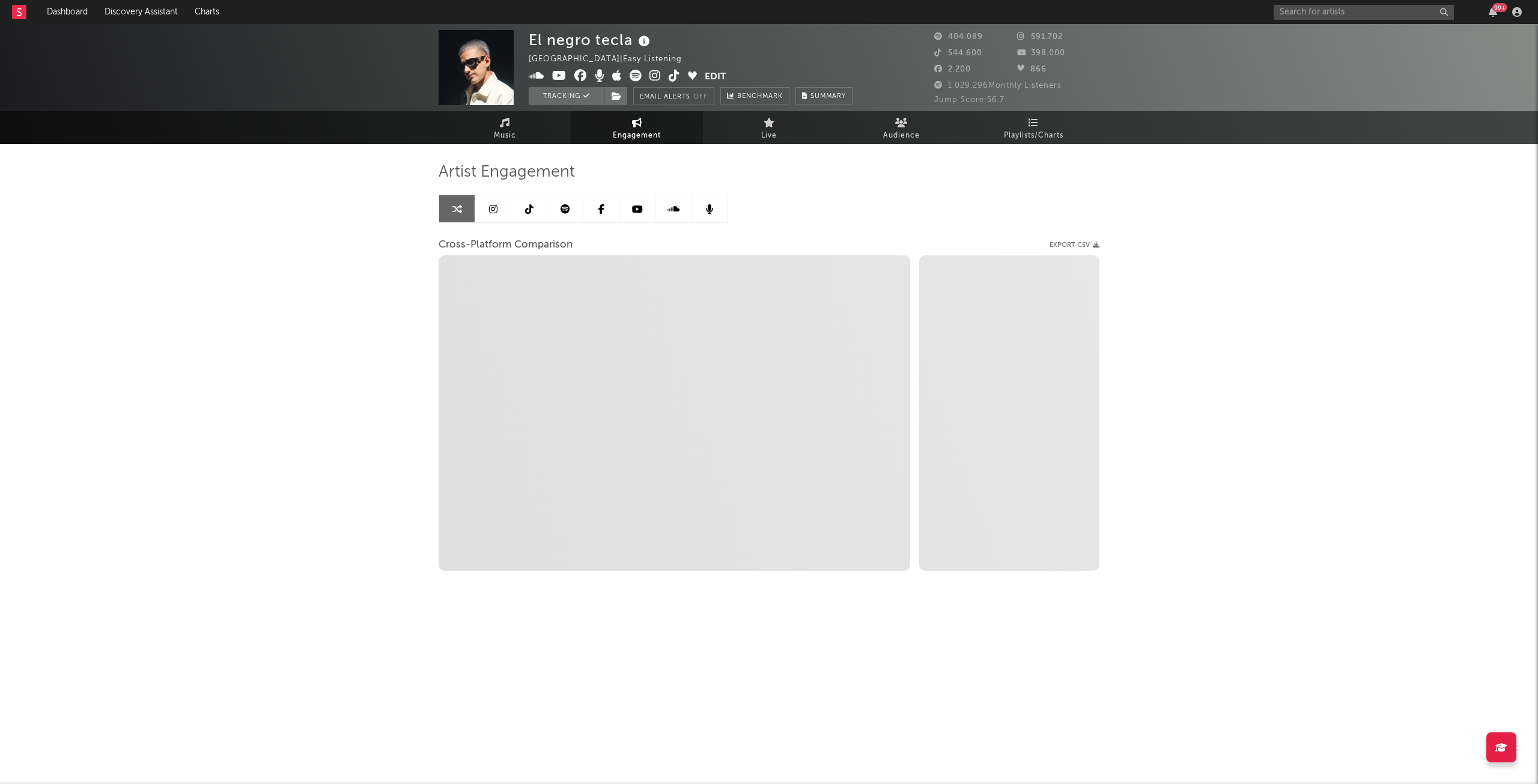
select select "1m"
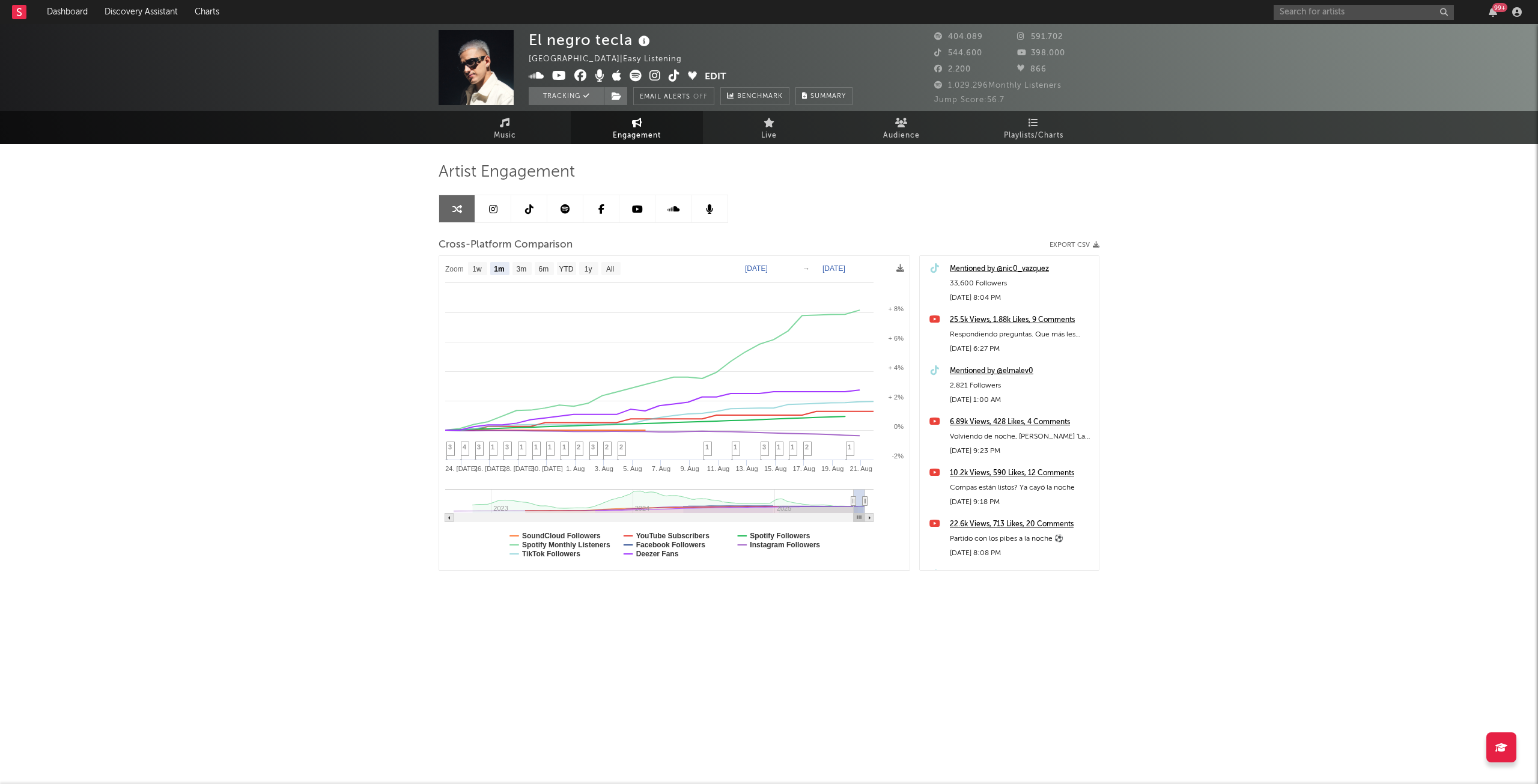
click at [633, 204] on icon at bounding box center [638, 209] width 11 height 9
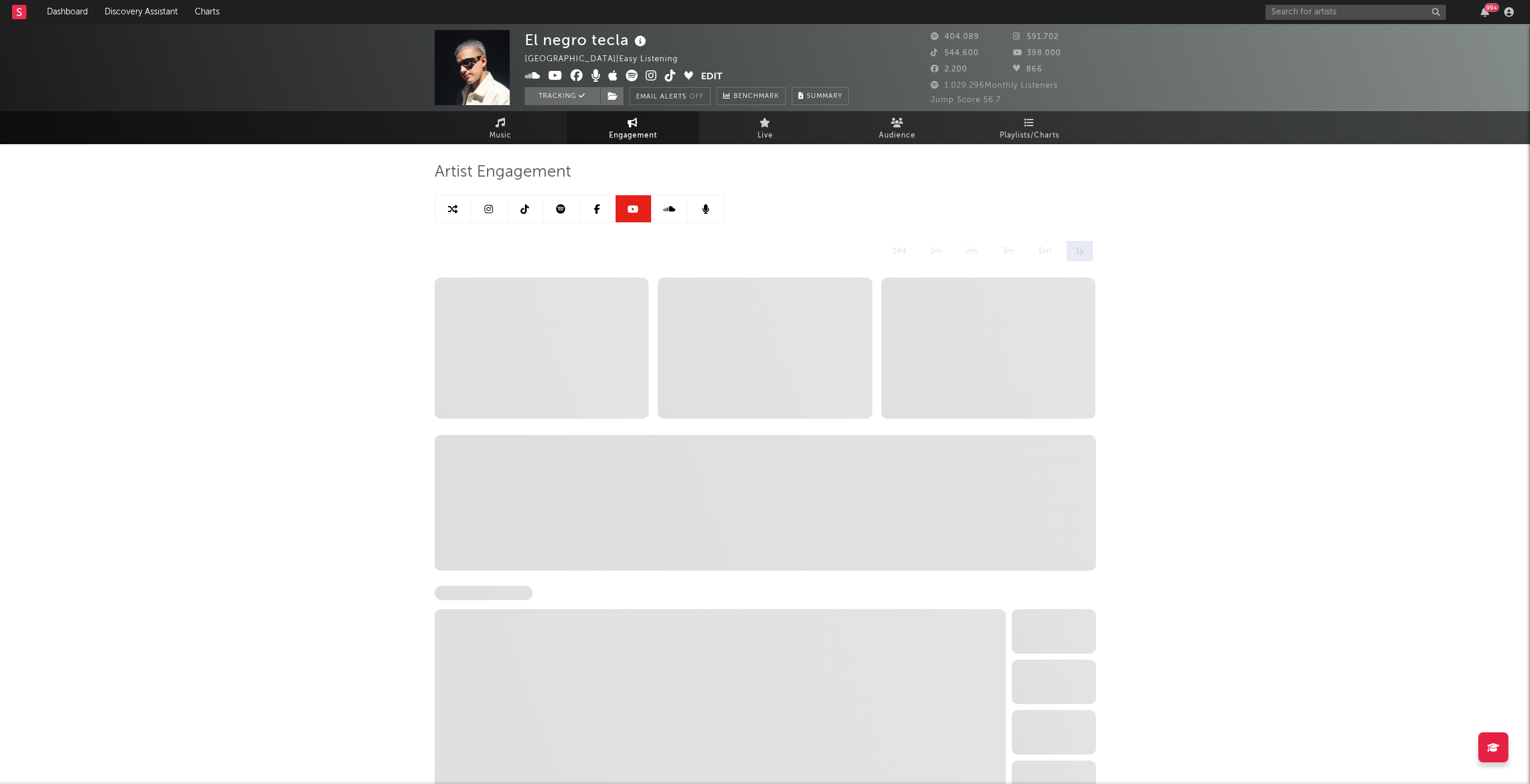
select select "6m"
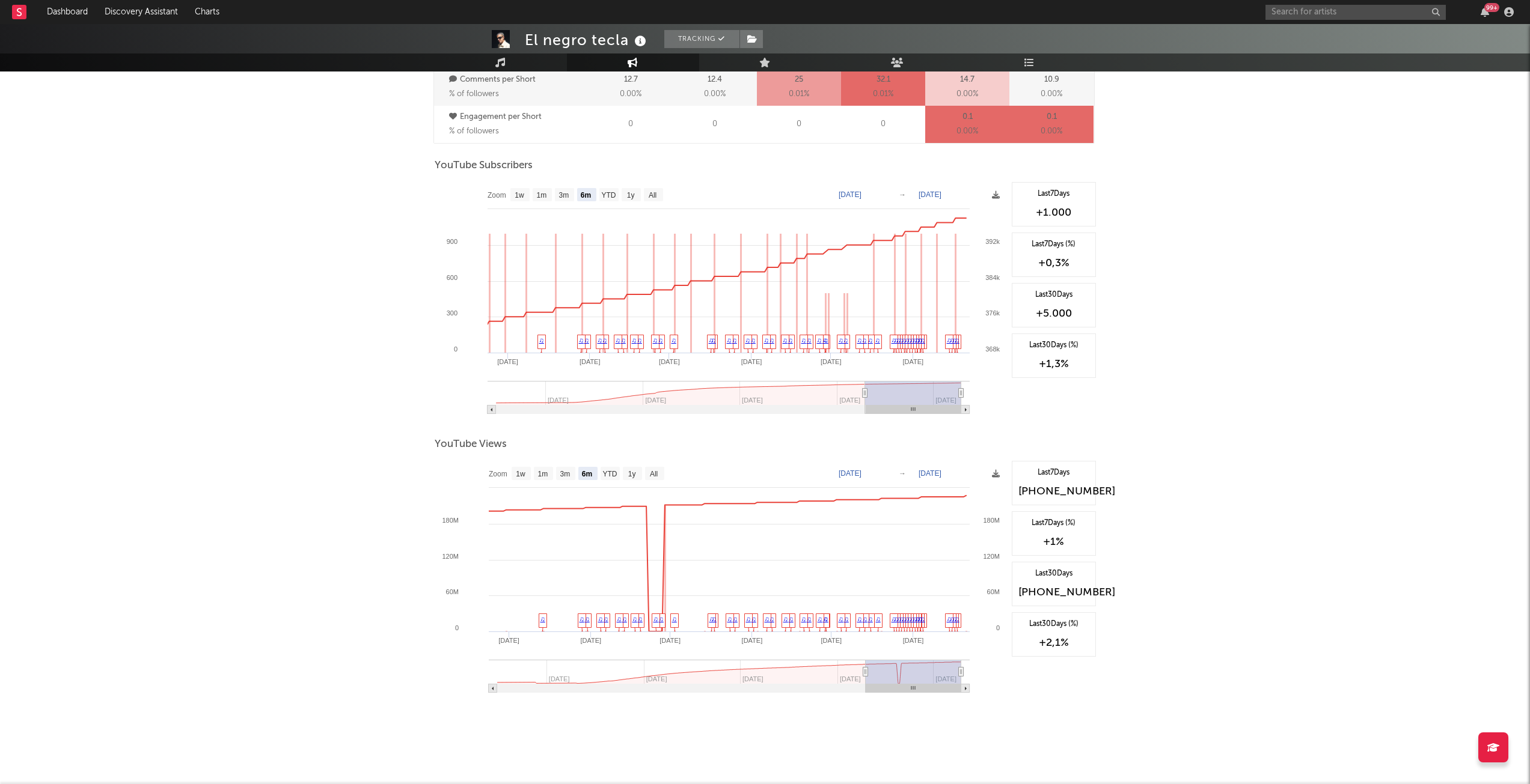
scroll to position [914, 0]
click at [542, 189] on text "1m" at bounding box center [541, 193] width 10 height 9
select select "1m"
type input "[DATE]"
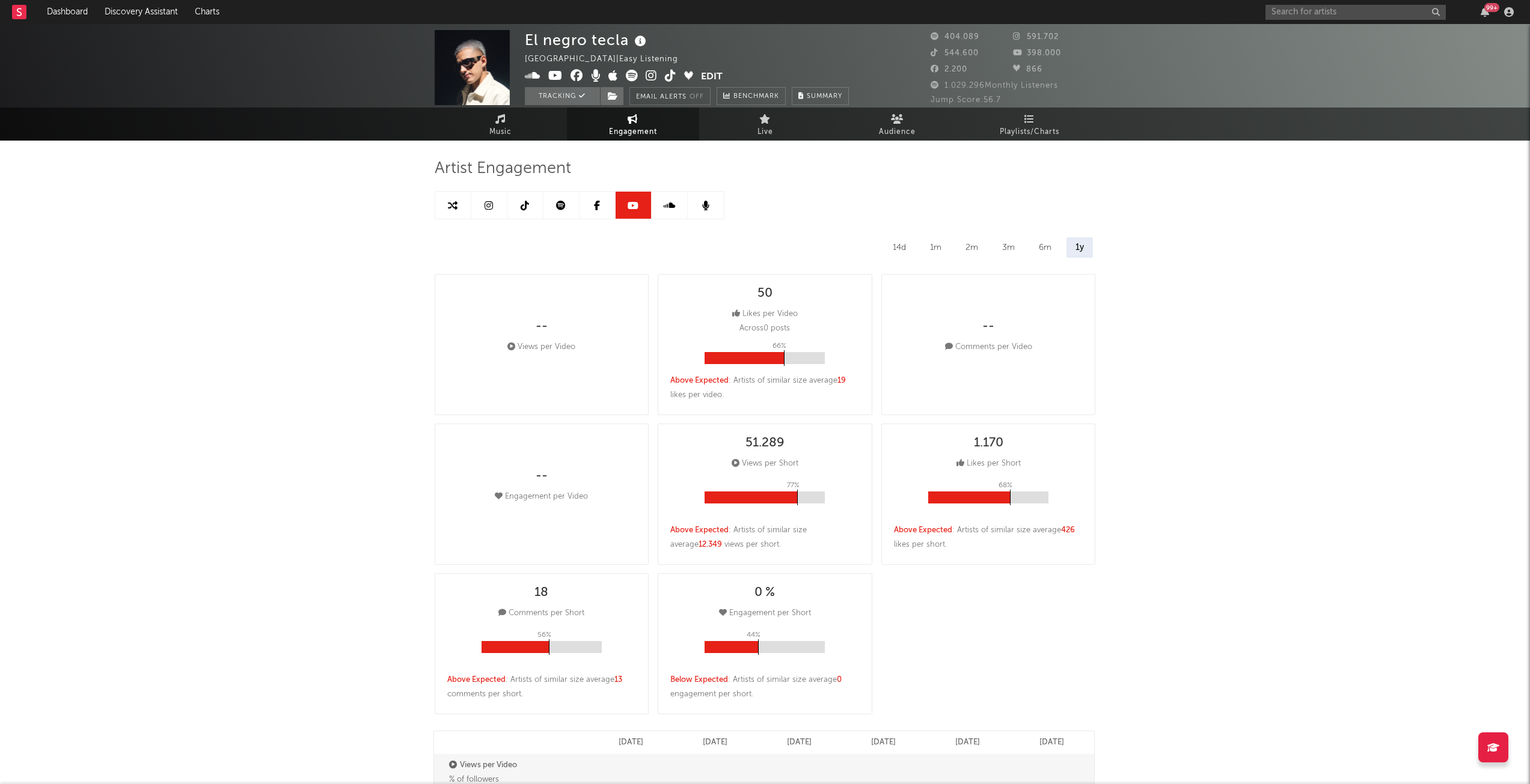
scroll to position [0, 0]
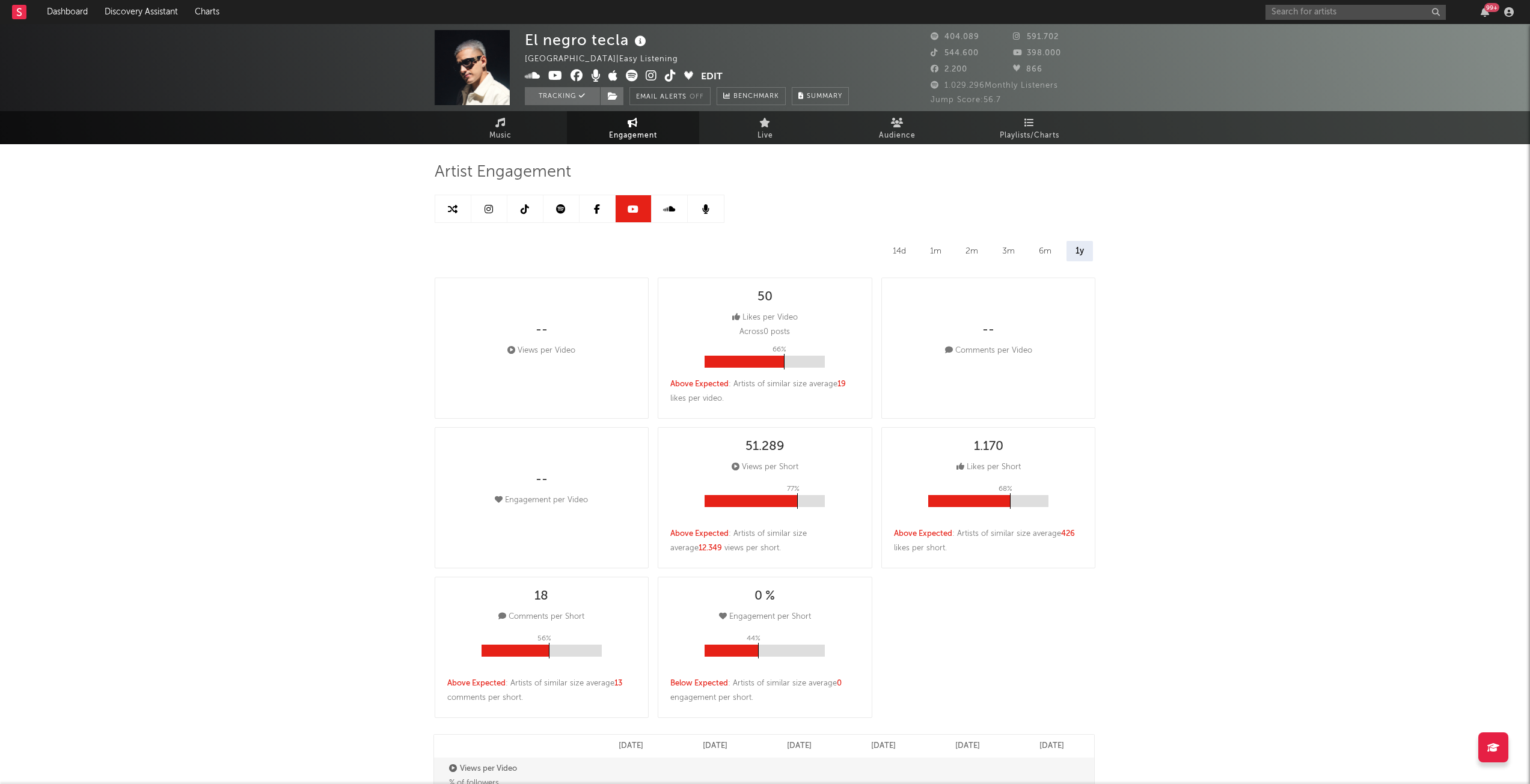
click at [547, 204] on link at bounding box center [562, 208] width 36 height 27
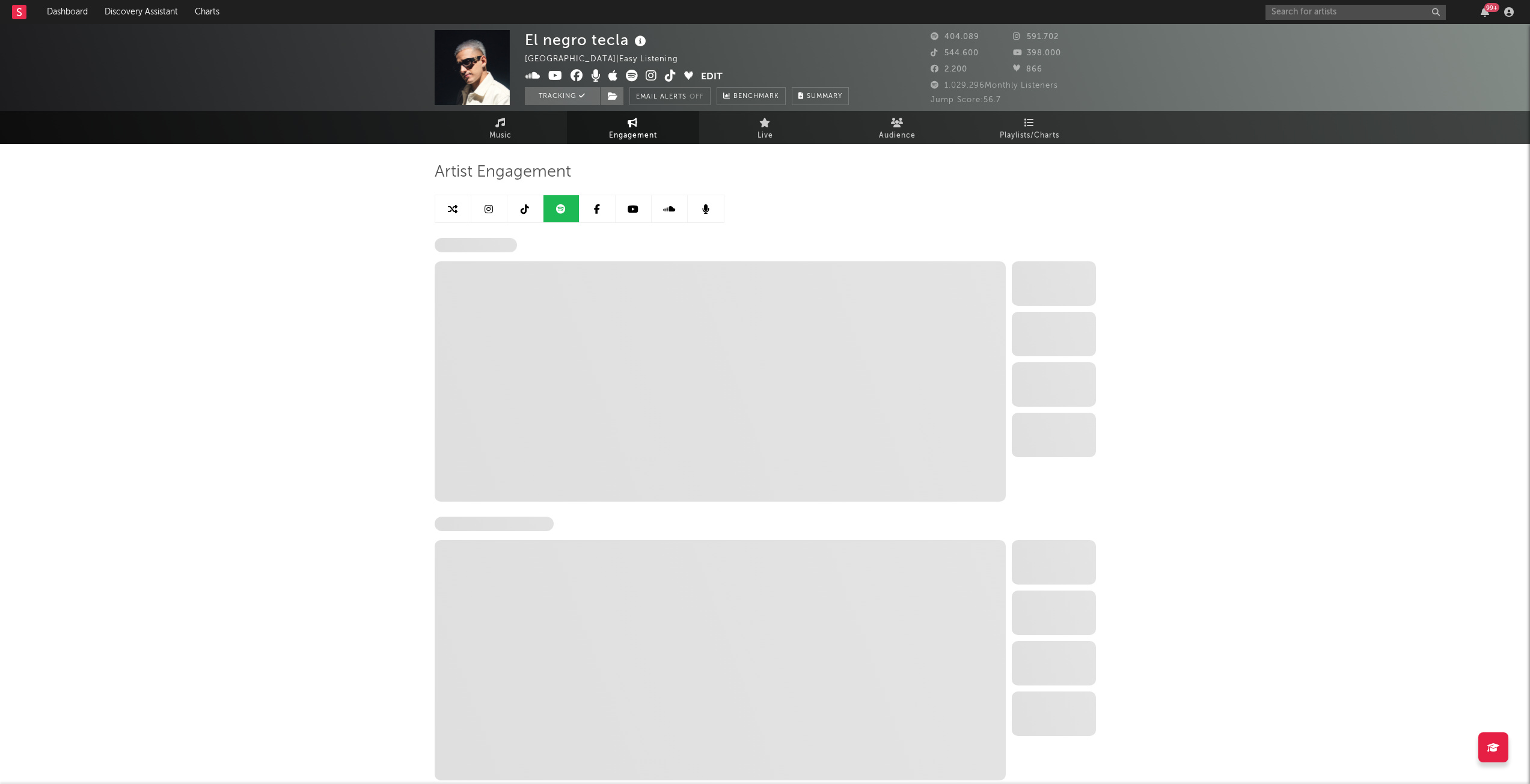
select select "6m"
select select "1w"
